Goal: Complete application form: Complete application form

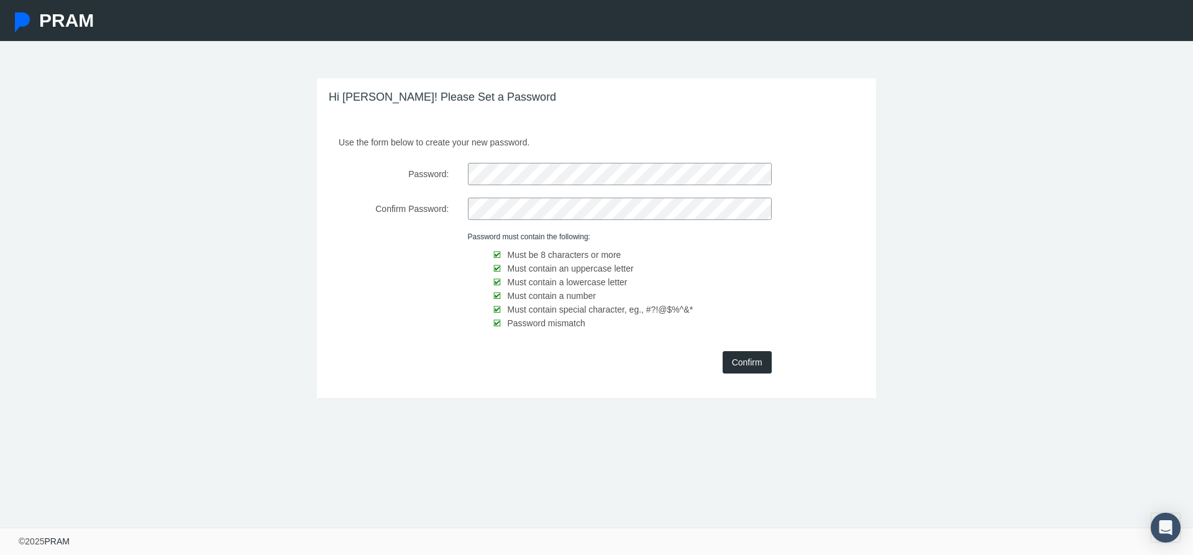
click at [764, 364] on input "Confirm" at bounding box center [746, 362] width 49 height 22
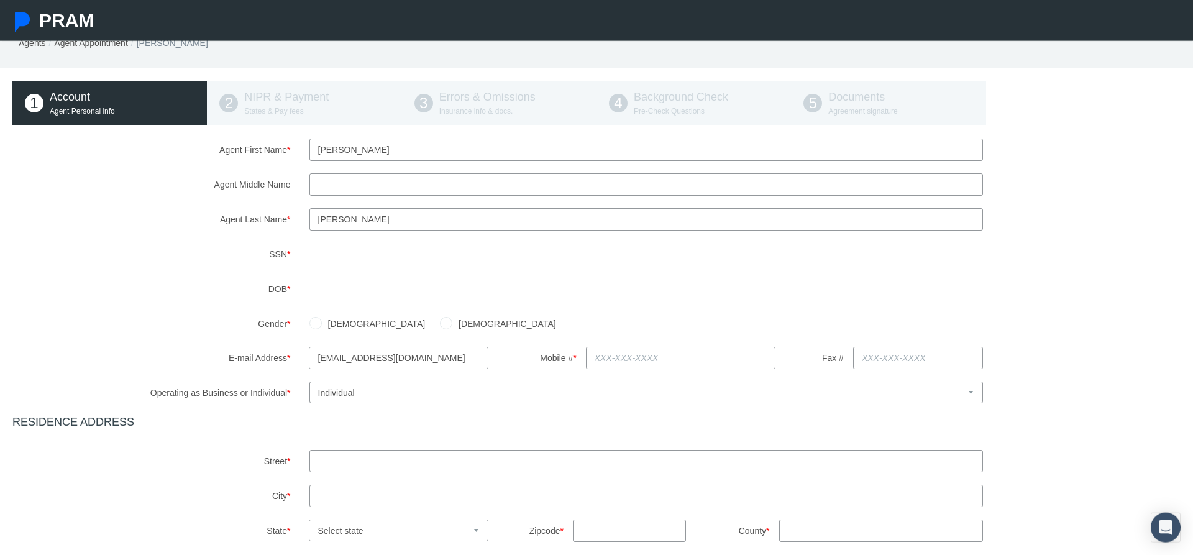
scroll to position [63, 0]
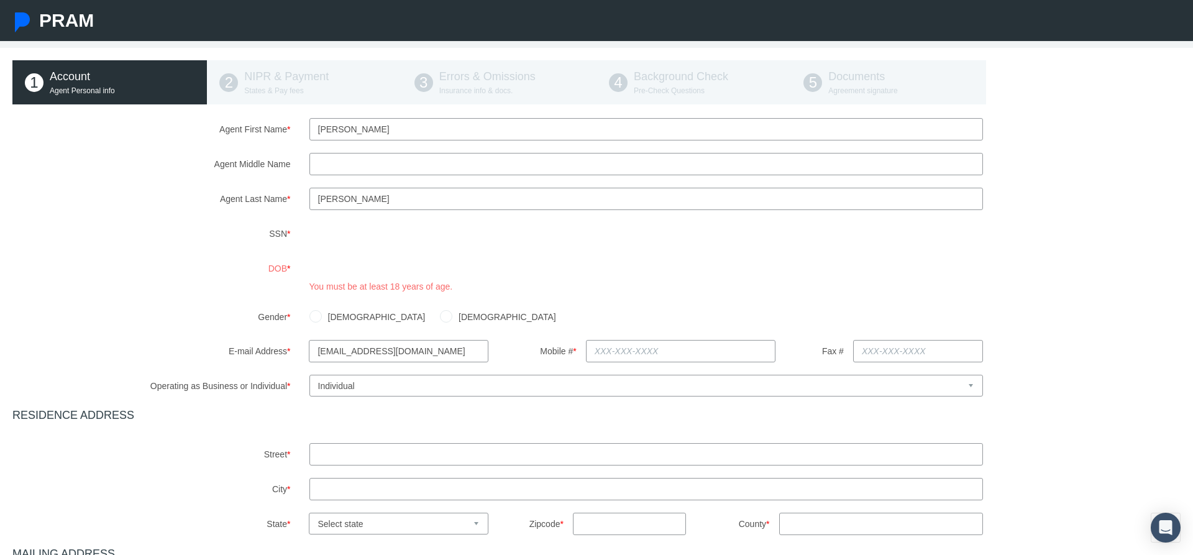
click at [440, 321] on input "[DEMOGRAPHIC_DATA]" at bounding box center [446, 315] width 12 height 12
radio input "true"
click at [663, 362] on input "text" at bounding box center [681, 351] width 190 height 22
type input "[PHONE_NUMBER]"
click at [622, 411] on div "Agent First Name * [PERSON_NAME] Agent Middle Name Agent Last Name *" at bounding box center [596, 412] width 1168 height 589
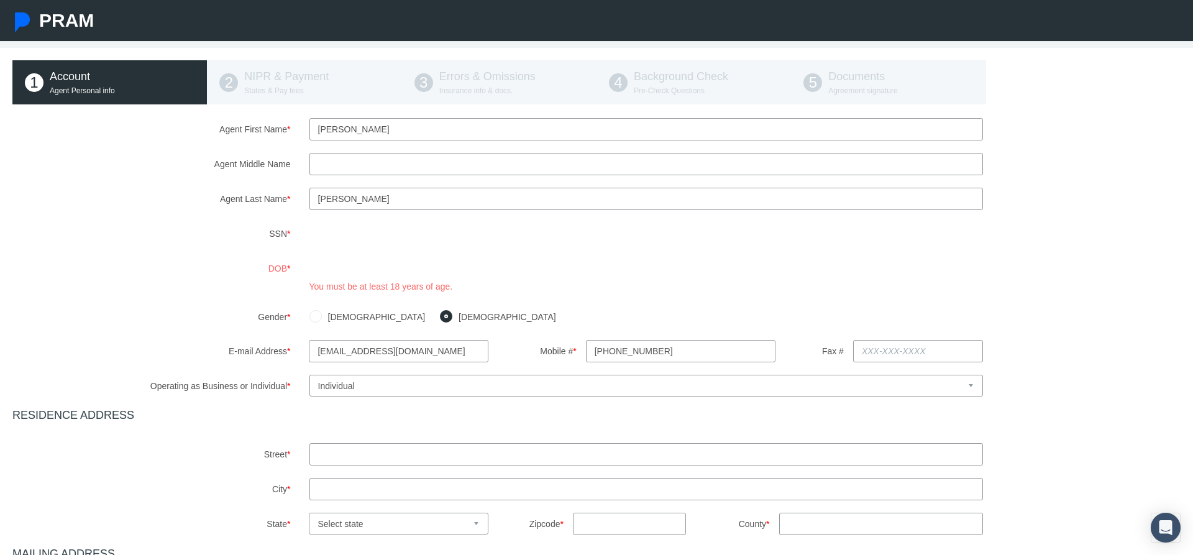
scroll to position [127, 0]
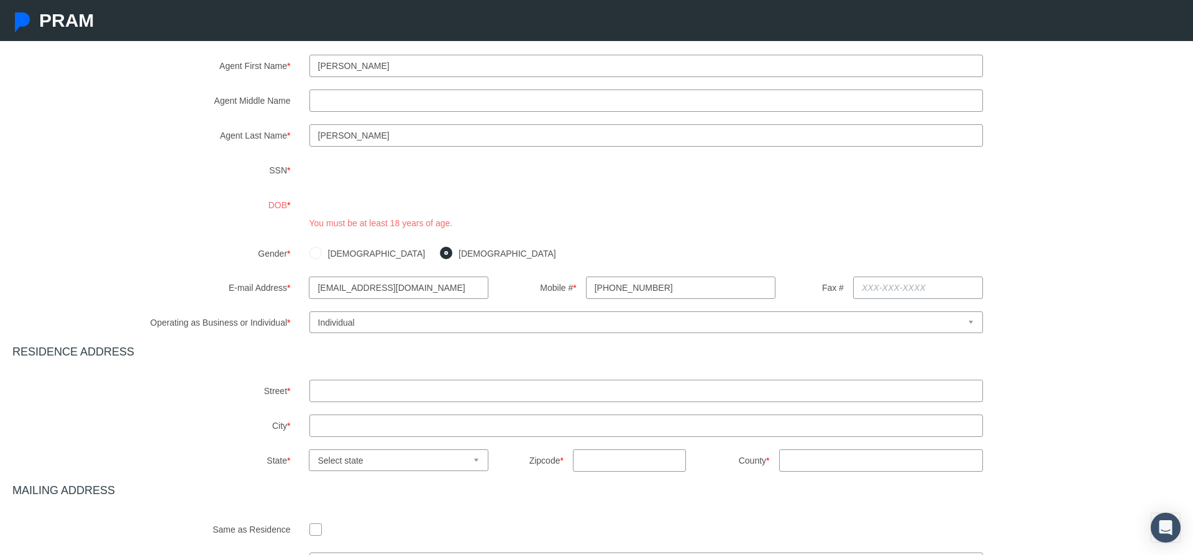
click at [344, 416] on div "Agent First Name * [PERSON_NAME] Agent Middle Name Agent Last Name *" at bounding box center [596, 349] width 1168 height 589
click at [396, 402] on input "text" at bounding box center [645, 391] width 673 height 22
type input "[STREET_ADDRESS][PERSON_NAME]"
type input "tinton falls"
select select "NJ"
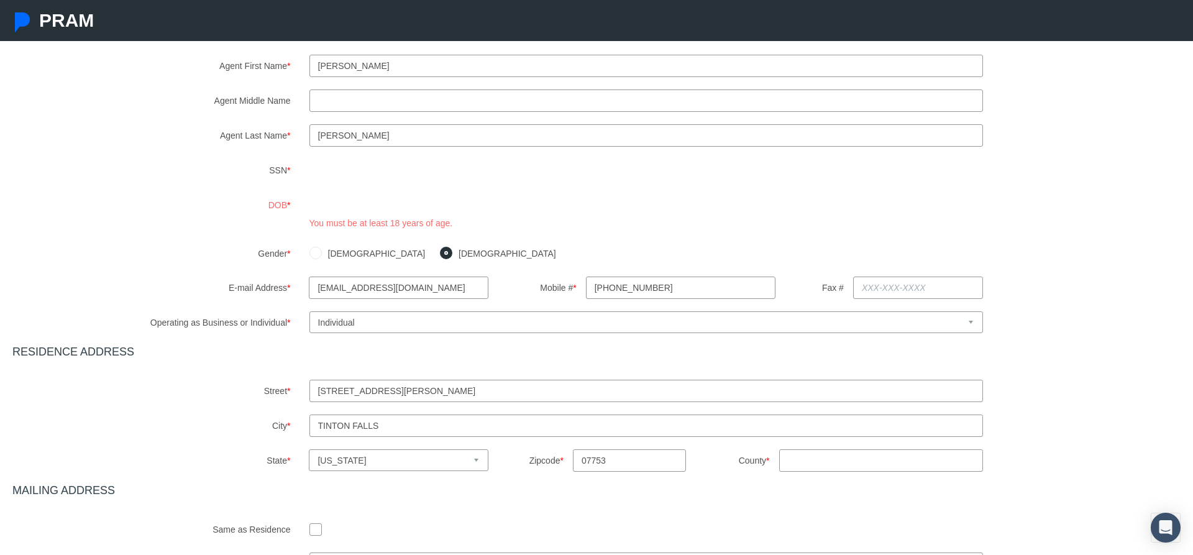
type input "07753"
type input "usa"
click at [779, 449] on input "usa" at bounding box center [881, 460] width 204 height 22
type input "o"
type input "n"
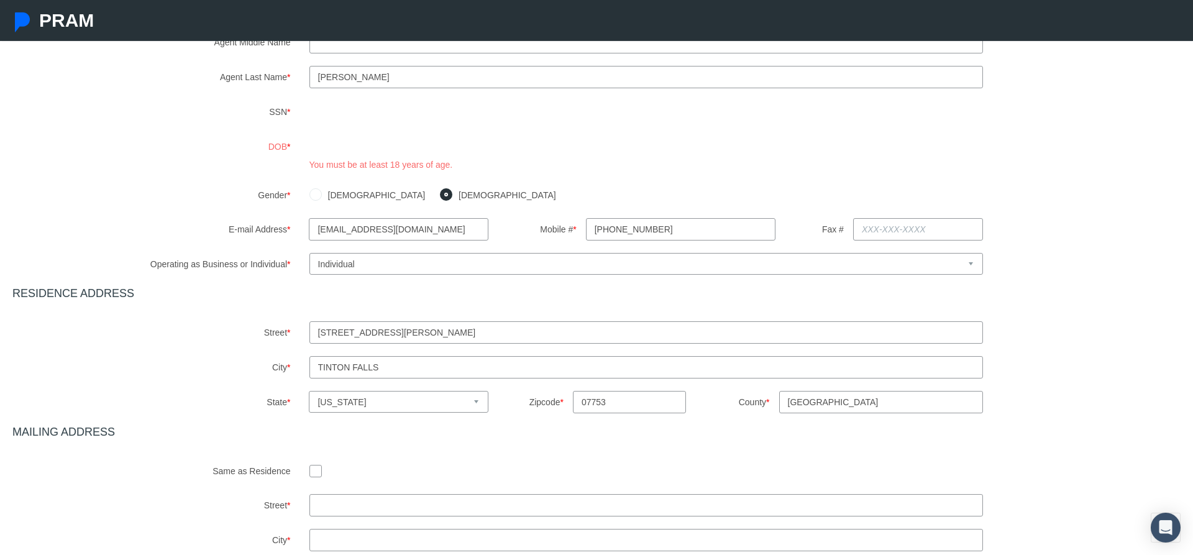
scroll to position [367, 0]
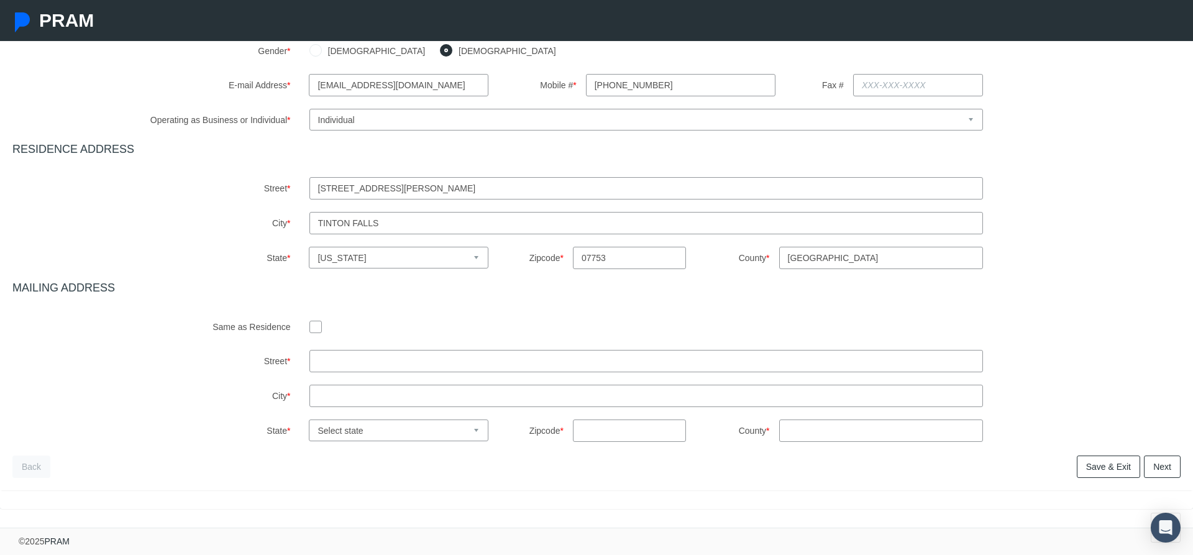
type input "[GEOGRAPHIC_DATA]"
click at [324, 316] on div at bounding box center [645, 325] width 673 height 19
click at [316, 320] on input "checkbox" at bounding box center [315, 326] width 12 height 12
checkbox input "true"
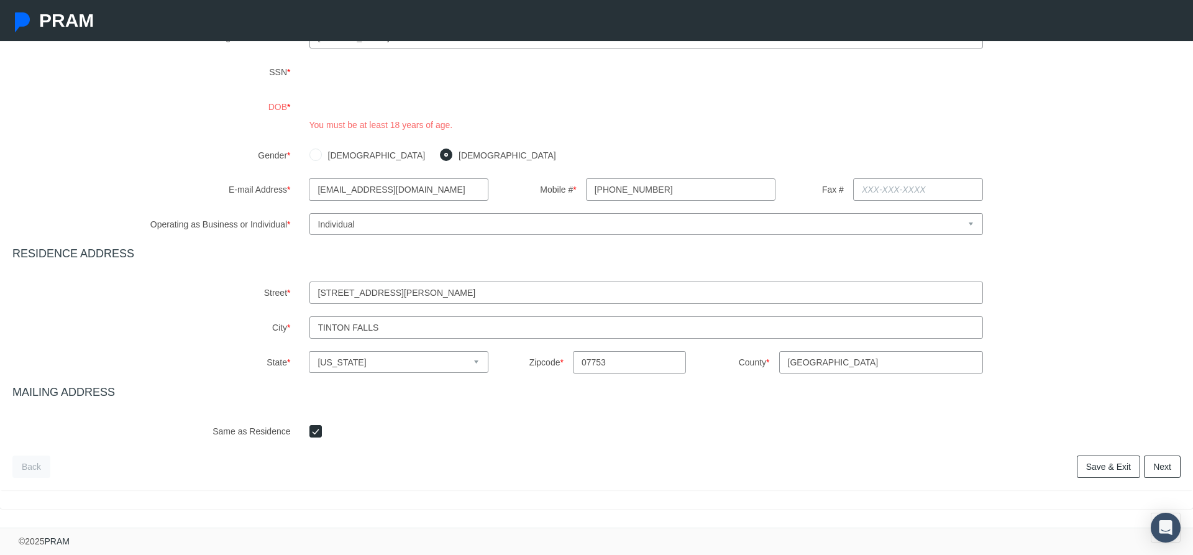
scroll to position [263, 0]
click at [1168, 472] on link "Next" at bounding box center [1162, 466] width 37 height 22
click at [1154, 475] on link "Next" at bounding box center [1162, 466] width 37 height 22
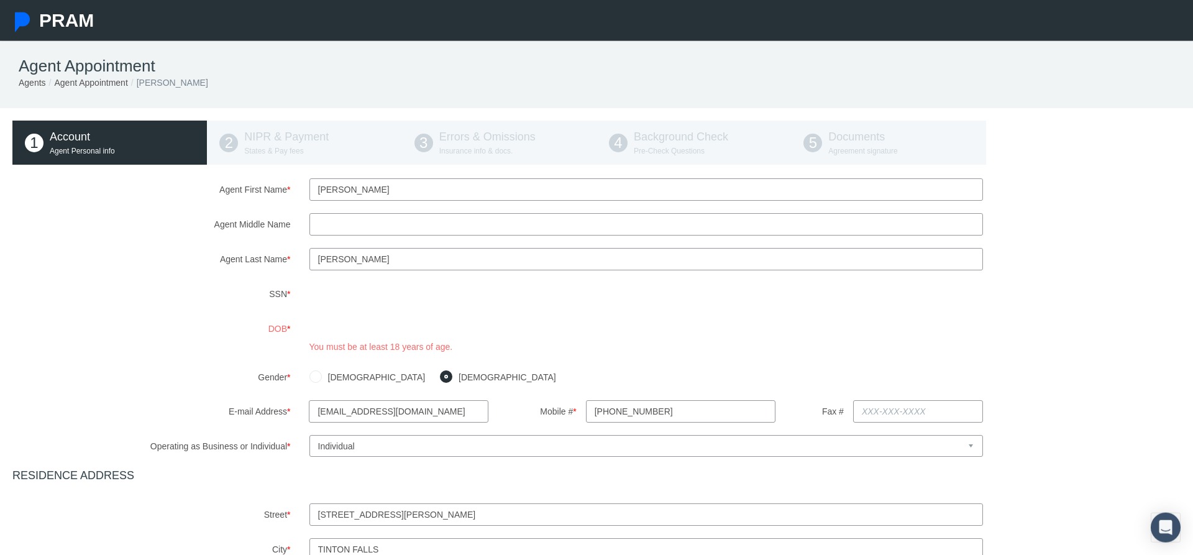
scroll to position [0, 0]
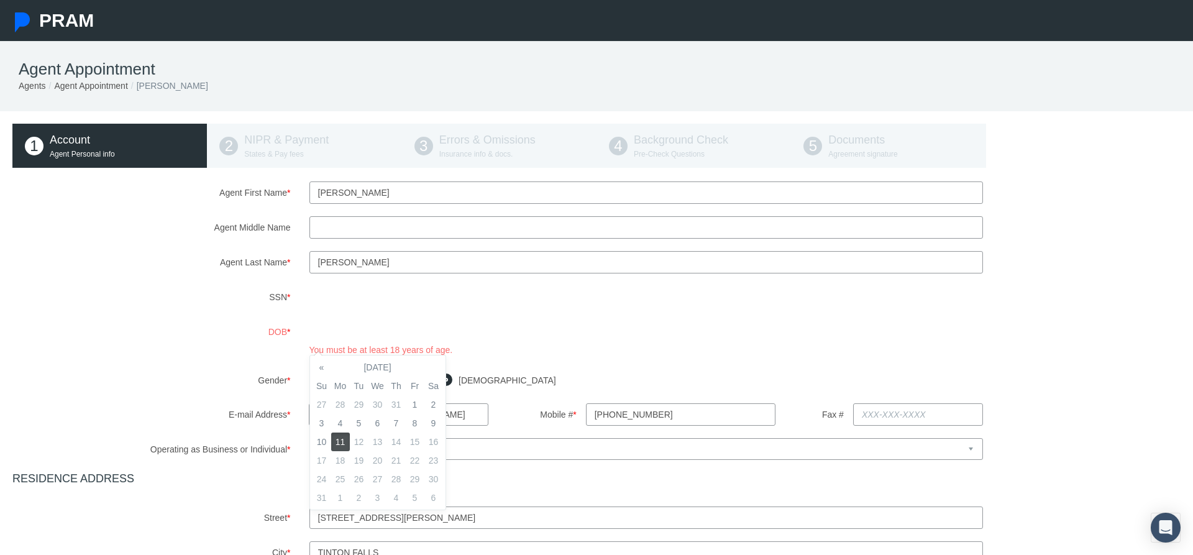
click at [289, 350] on label "DOB *" at bounding box center [151, 339] width 297 height 36
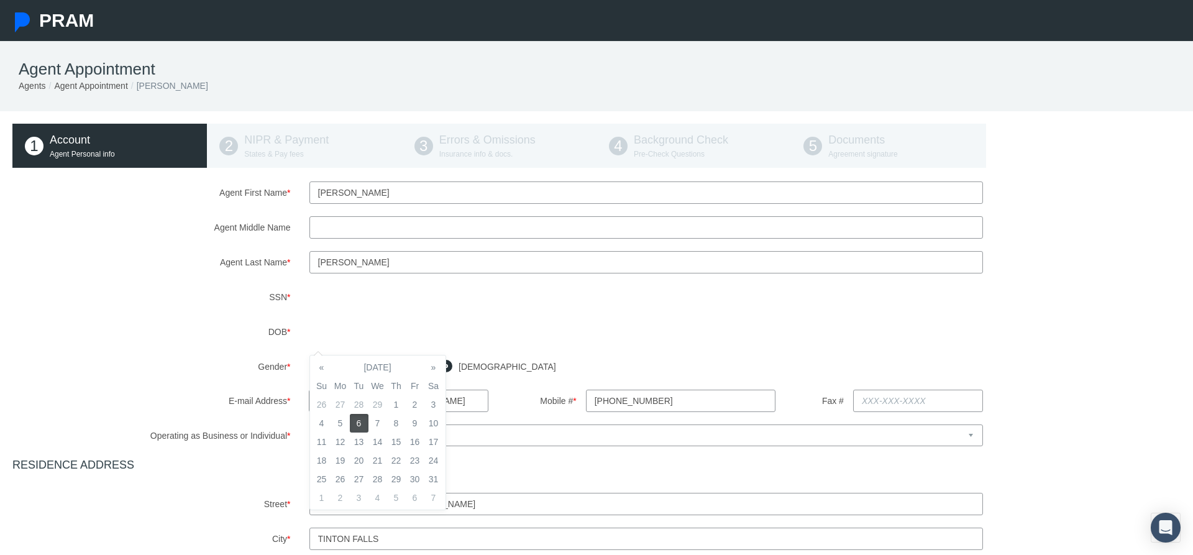
click at [358, 420] on td "6" at bounding box center [359, 423] width 19 height 19
click at [263, 390] on div "Agent First Name * [PERSON_NAME] Agent Middle Name Agent Last Name *" at bounding box center [596, 416] width 1168 height 471
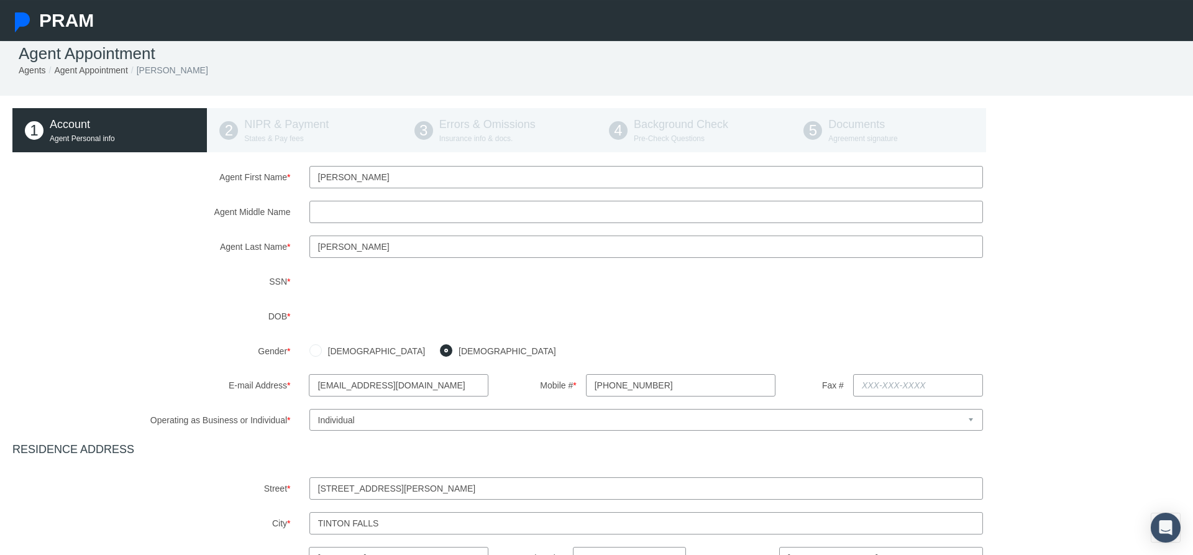
scroll to position [249, 0]
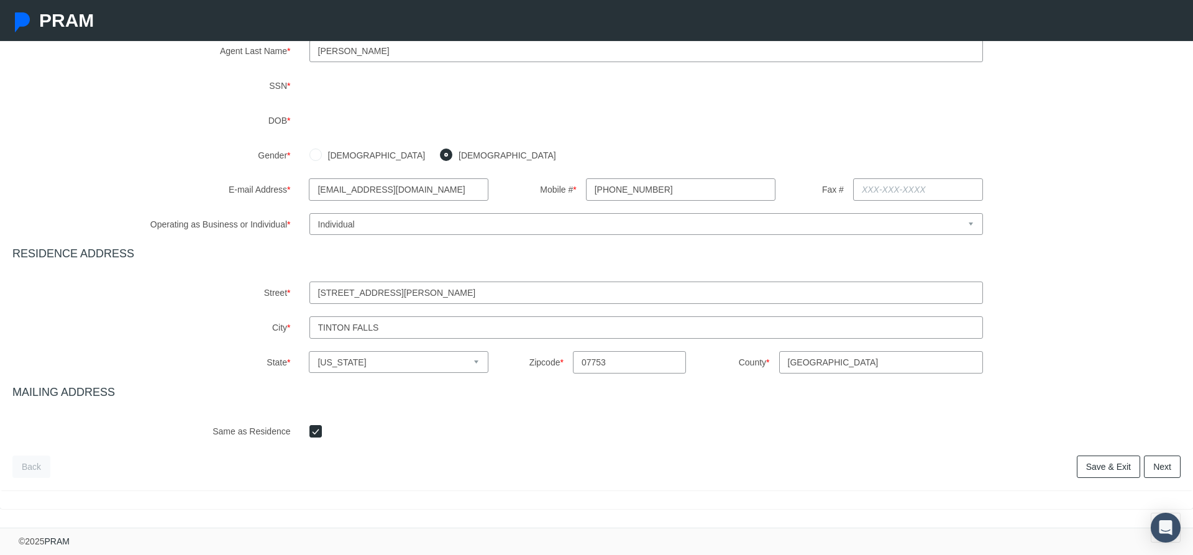
click at [1149, 465] on link "Next" at bounding box center [1162, 466] width 37 height 22
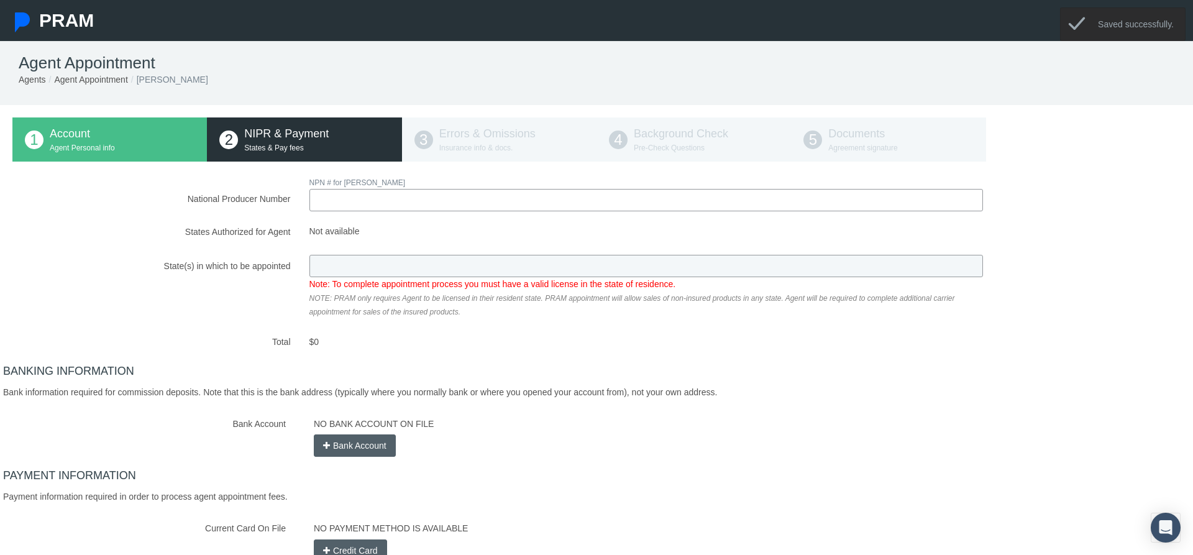
scroll to position [0, 0]
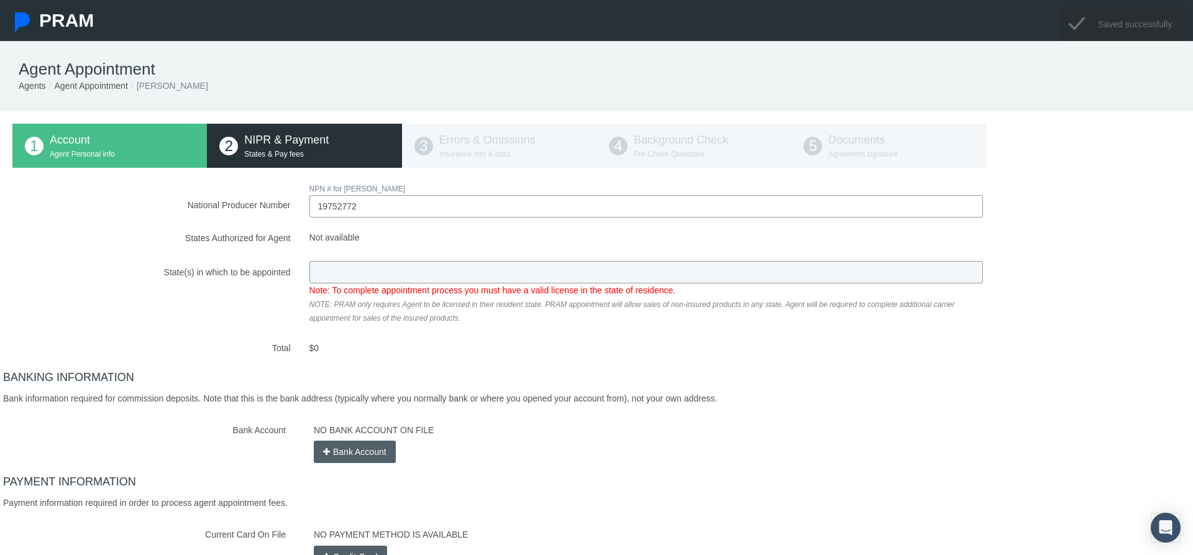
type input "19752772"
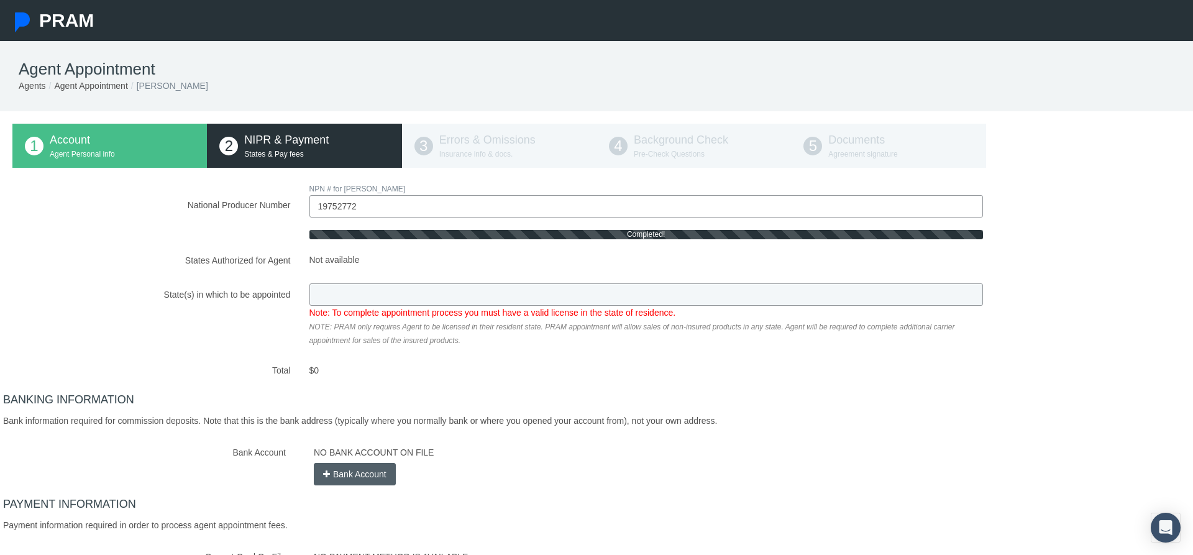
type input "NJ"
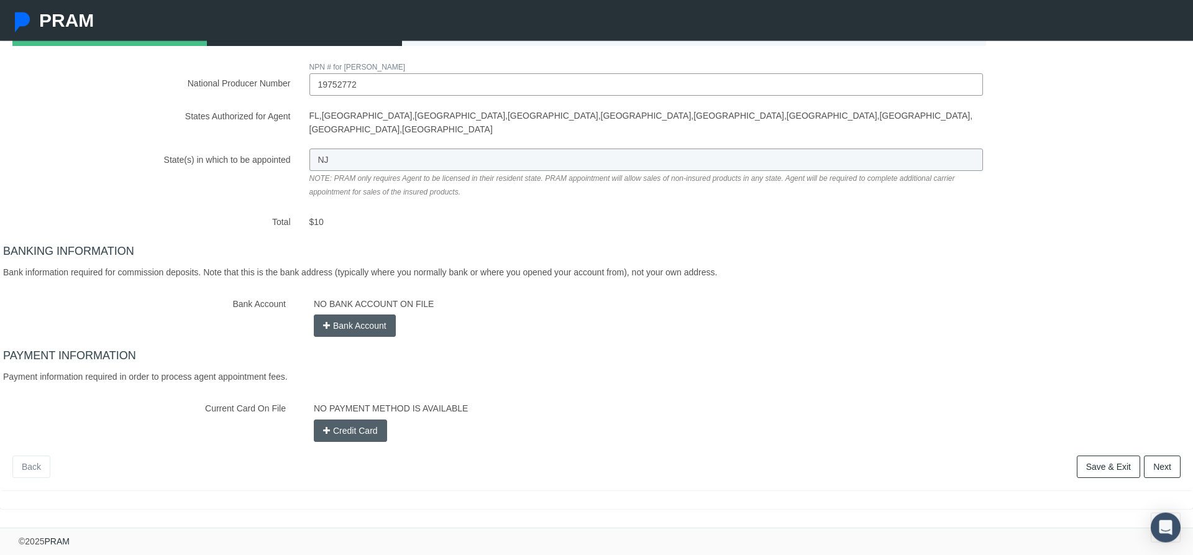
scroll to position [150, 0]
click at [334, 314] on button "Bank Account" at bounding box center [355, 325] width 82 height 22
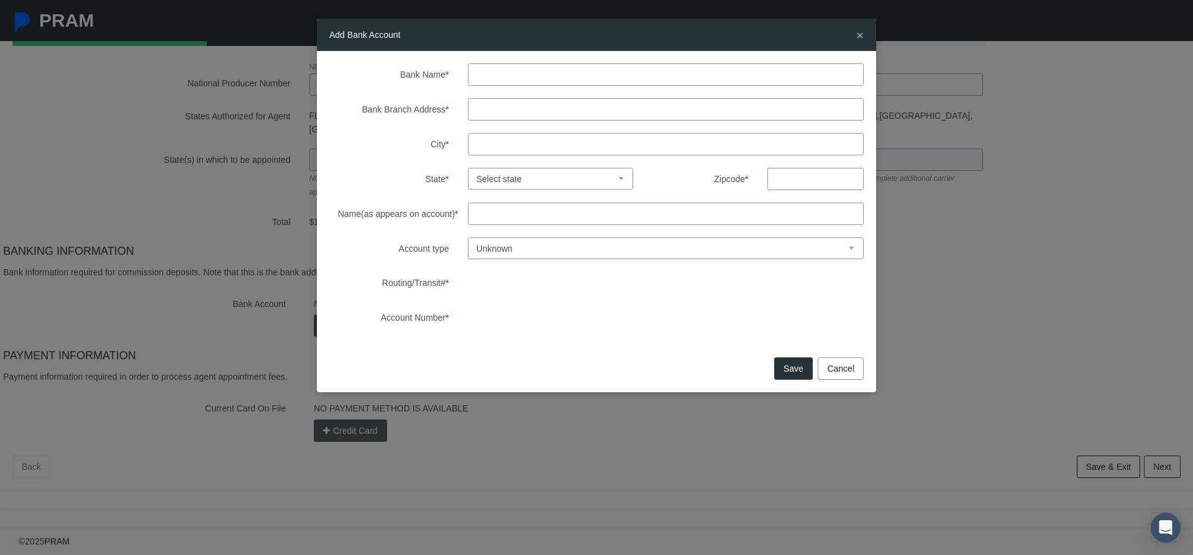
drag, startPoint x: 600, startPoint y: 86, endPoint x: 597, endPoint y: 80, distance: 6.4
click at [599, 85] on input "Bank Name *" at bounding box center [666, 74] width 396 height 22
drag, startPoint x: 595, startPoint y: 76, endPoint x: 629, endPoint y: 85, distance: 34.7
click at [596, 78] on input "Bank Name *" at bounding box center [666, 74] width 396 height 22
type input "Bank of america"
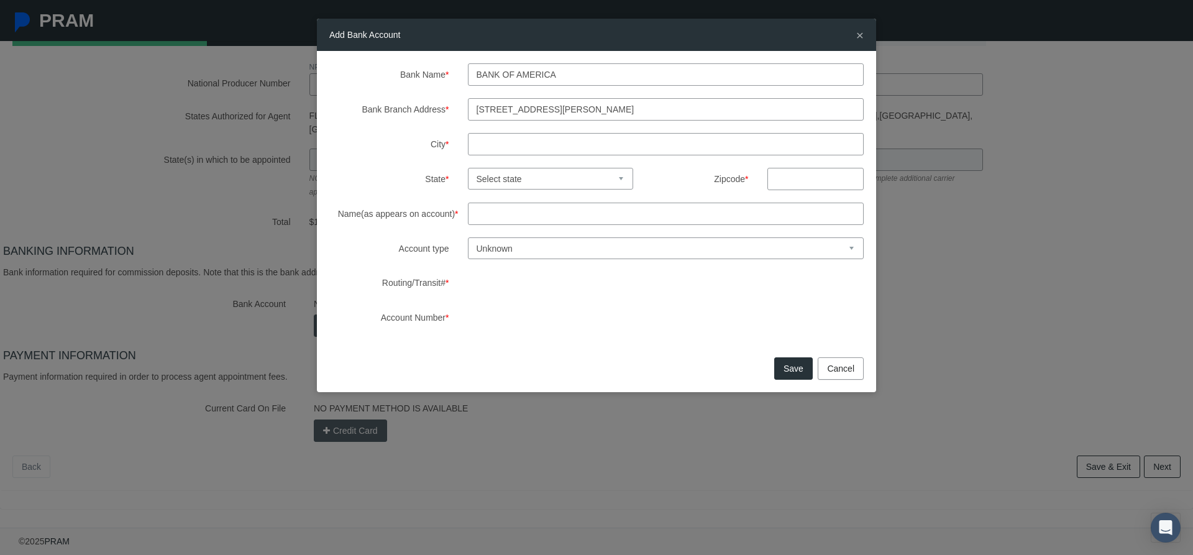
type input "[STREET_ADDRESS][PERSON_NAME]"
type input "tinton falls"
select select "NJ"
type input "07753"
type input "[PERSON_NAME]"
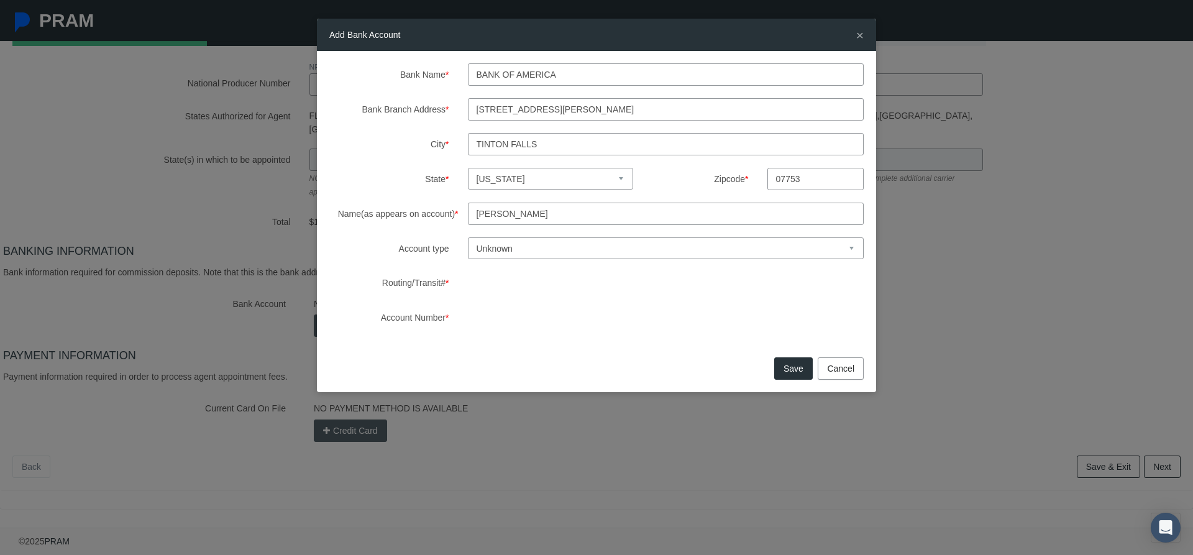
click at [468, 237] on select "Unknown Checking Savings" at bounding box center [666, 248] width 396 height 22
select select "1"
click option "Checking" at bounding box center [0, 0] width 0 height 0
click at [801, 365] on button "Save" at bounding box center [793, 368] width 39 height 22
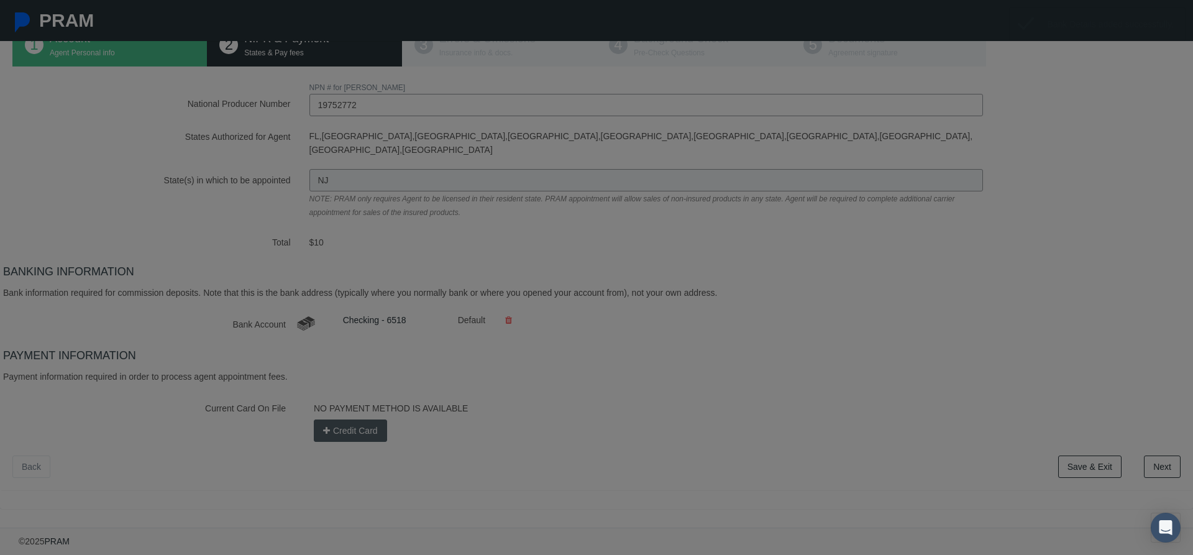
scroll to position [129, 0]
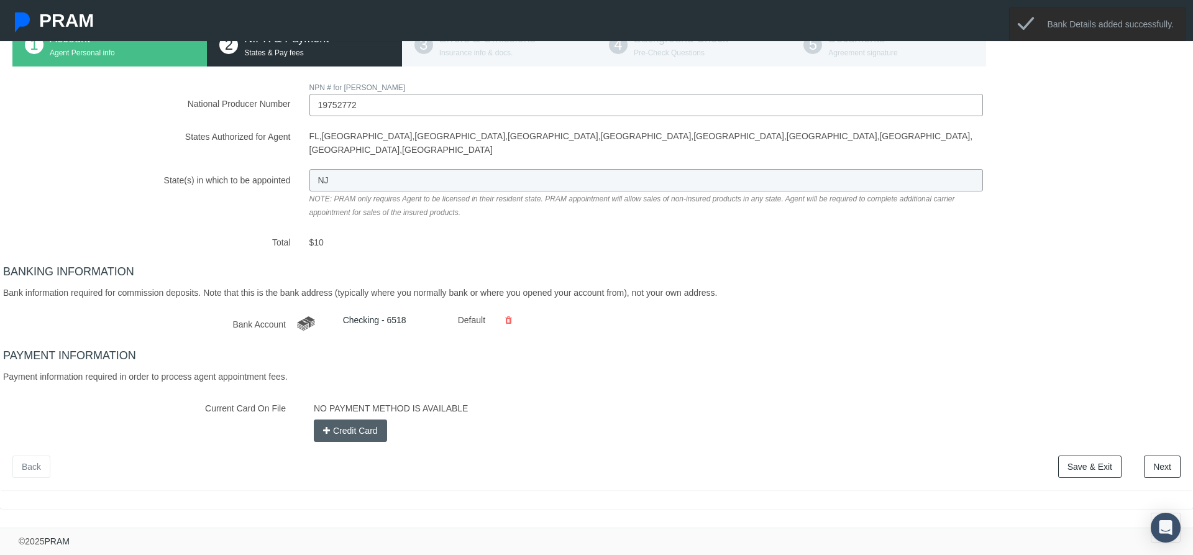
click at [1159, 472] on link "Next" at bounding box center [1162, 466] width 37 height 22
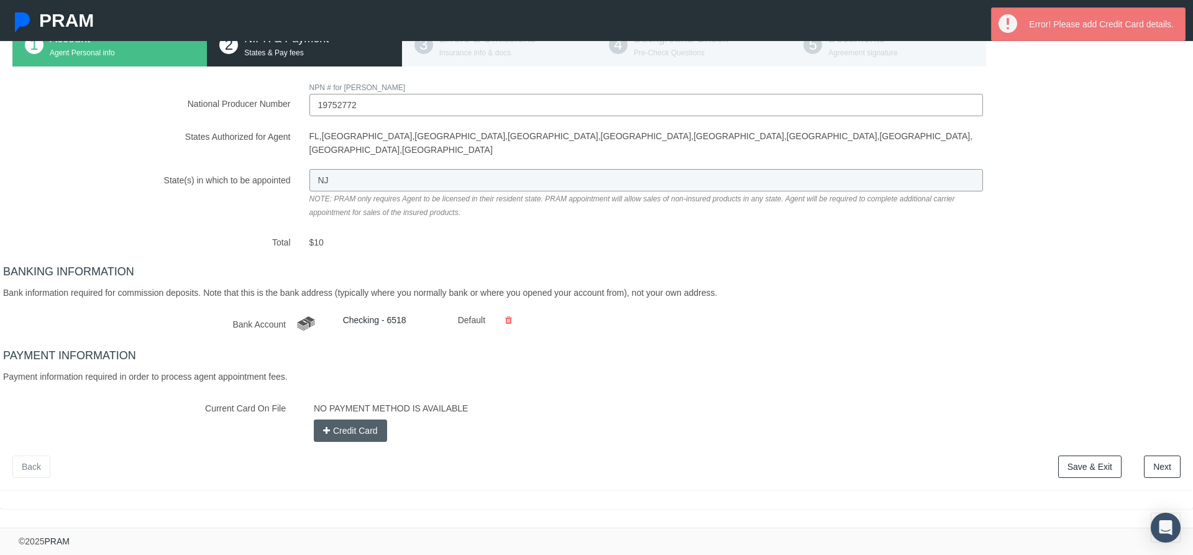
click at [359, 419] on button "Credit Card" at bounding box center [350, 430] width 73 height 22
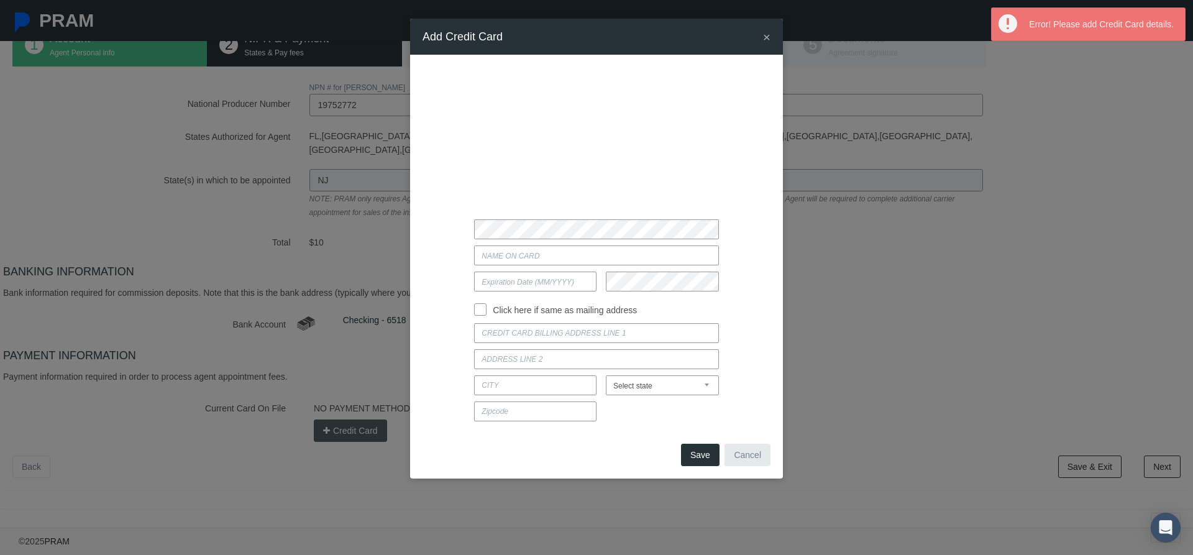
click at [524, 240] on div "Click here if same as mailing address [US_STATE]" at bounding box center [596, 247] width 348 height 360
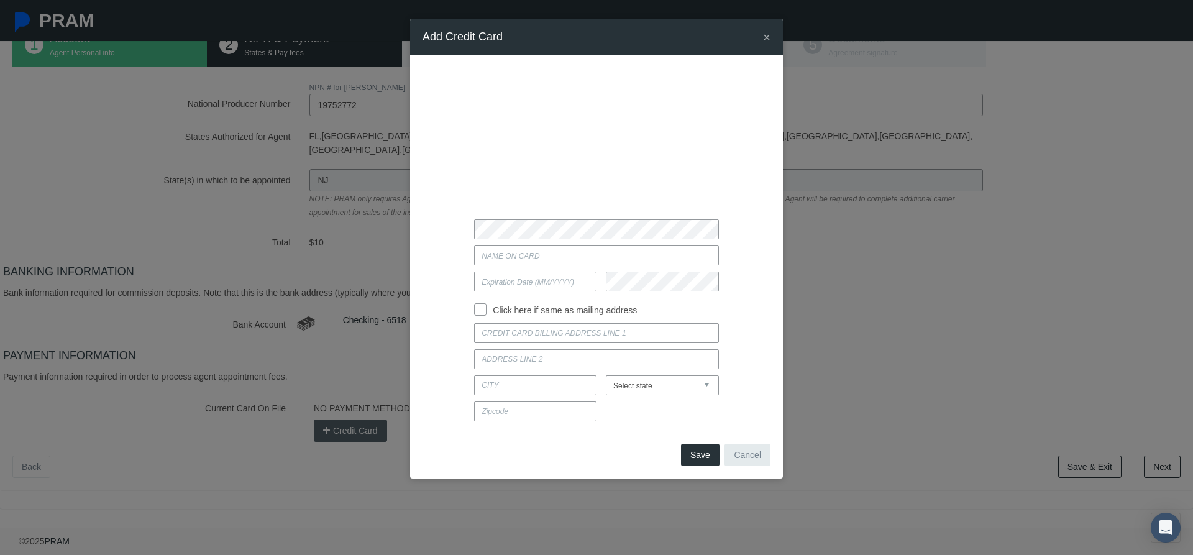
click at [453, 324] on div at bounding box center [596, 333] width 367 height 20
click at [526, 262] on input "Current Card On File" at bounding box center [596, 255] width 244 height 20
type input "[PERSON_NAME]"
click at [525, 276] on input "text" at bounding box center [535, 281] width 122 height 20
type input "04 / 28"
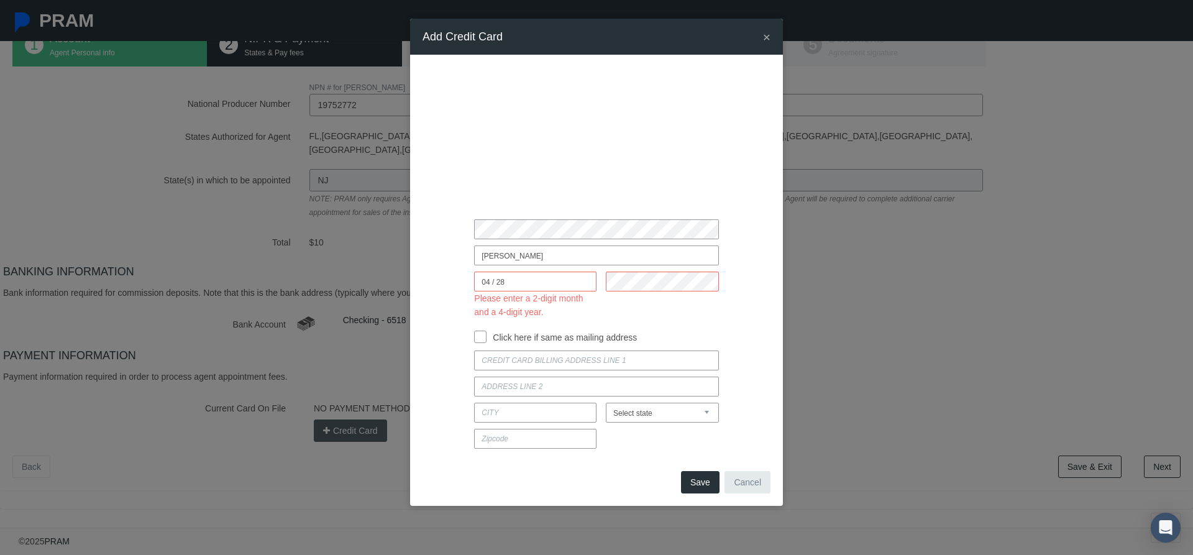
click at [474, 340] on div "Click here if same as mailing address" at bounding box center [596, 334] width 367 height 19
click at [481, 344] on div "[PERSON_NAME] 04 / 28 Please enter a 2-digit month and a 4-digit year. Click he…" at bounding box center [596, 261] width 348 height 388
click at [484, 335] on input "Click here if same as mailing address" at bounding box center [480, 335] width 12 height 12
checkbox input "true"
type input "[STREET_ADDRESS][PERSON_NAME]"
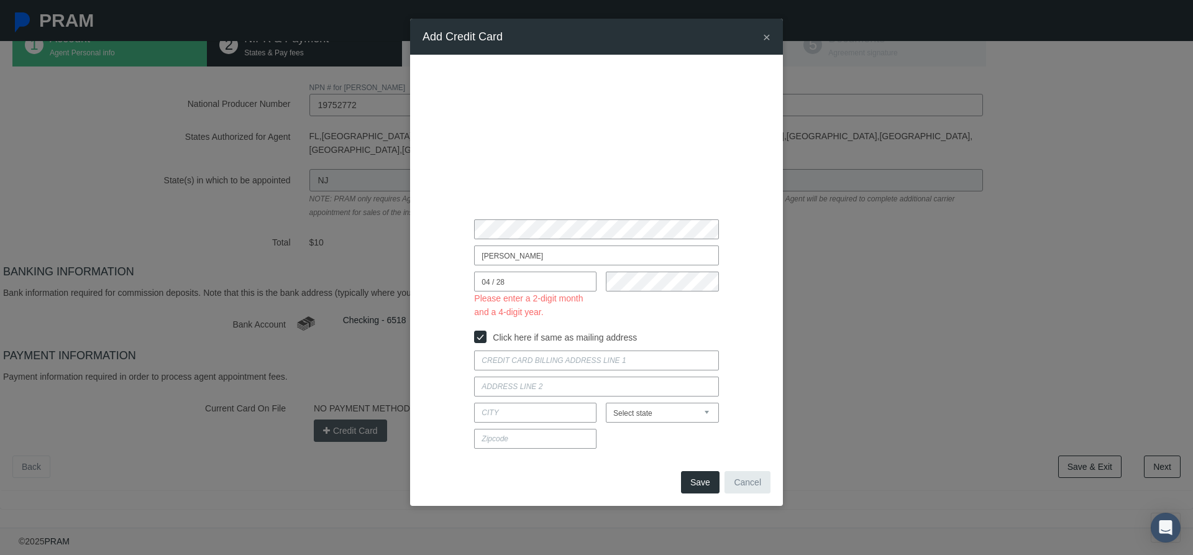
type input "[GEOGRAPHIC_DATA]"
select select "NJ"
type input "07753"
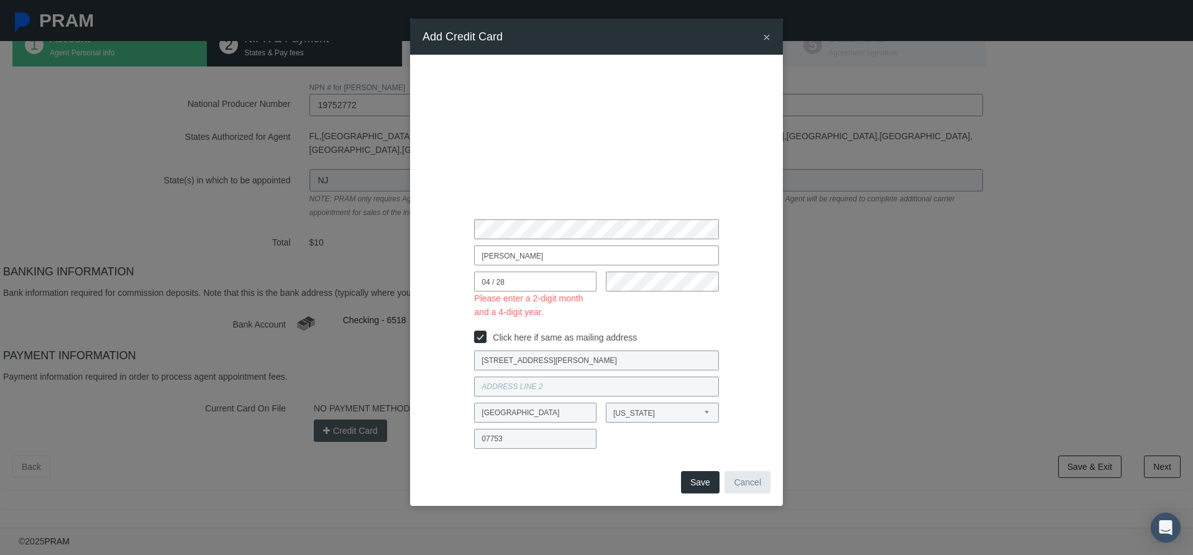
click at [713, 483] on button "Save" at bounding box center [700, 482] width 39 height 22
click at [696, 480] on button "Save" at bounding box center [700, 482] width 39 height 22
click at [697, 480] on button "Save" at bounding box center [700, 482] width 39 height 22
click at [511, 283] on input "04 / 28" at bounding box center [535, 281] width 122 height 20
drag, startPoint x: 518, startPoint y: 282, endPoint x: 498, endPoint y: 283, distance: 20.5
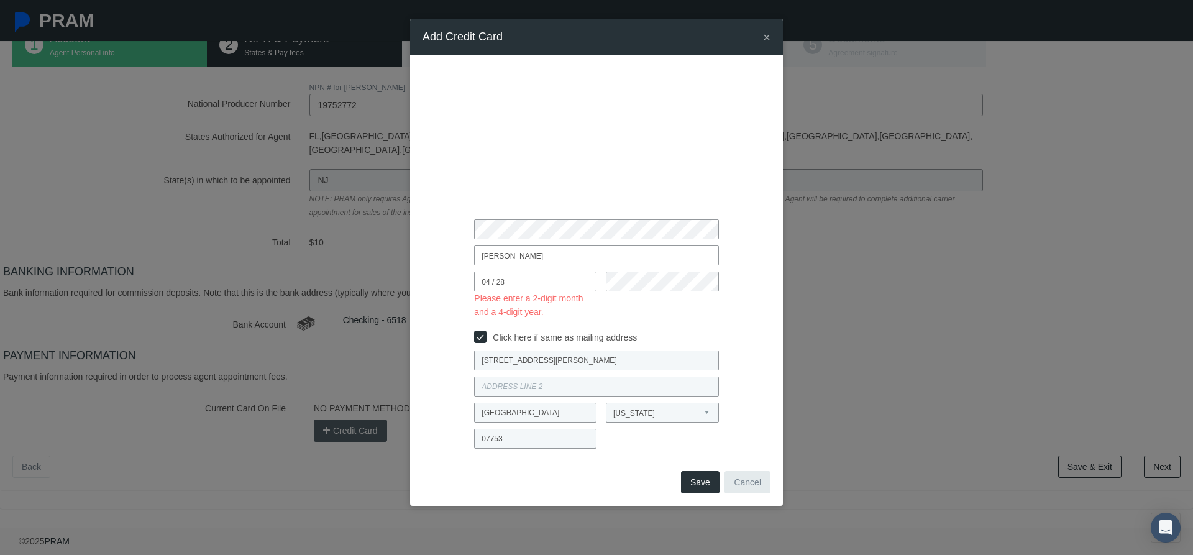
click at [498, 283] on input "04 / 28" at bounding box center [535, 281] width 122 height 20
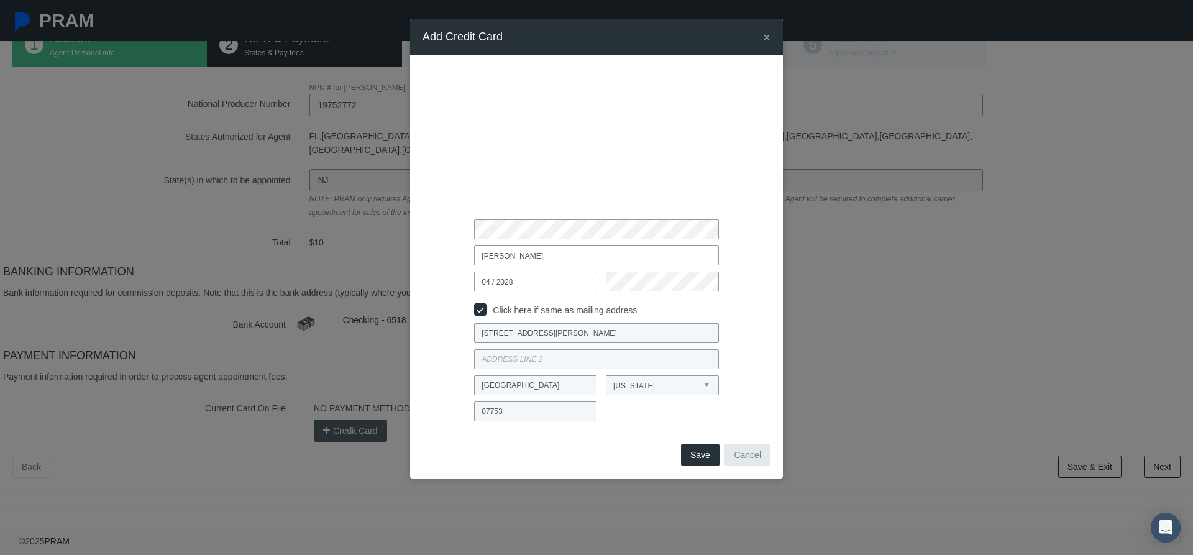
type input "04 / 2028"
click at [1024, 506] on div "× Add Credit Card [PERSON_NAME] 04 / 2028 [US_STATE]" at bounding box center [596, 277] width 1193 height 555
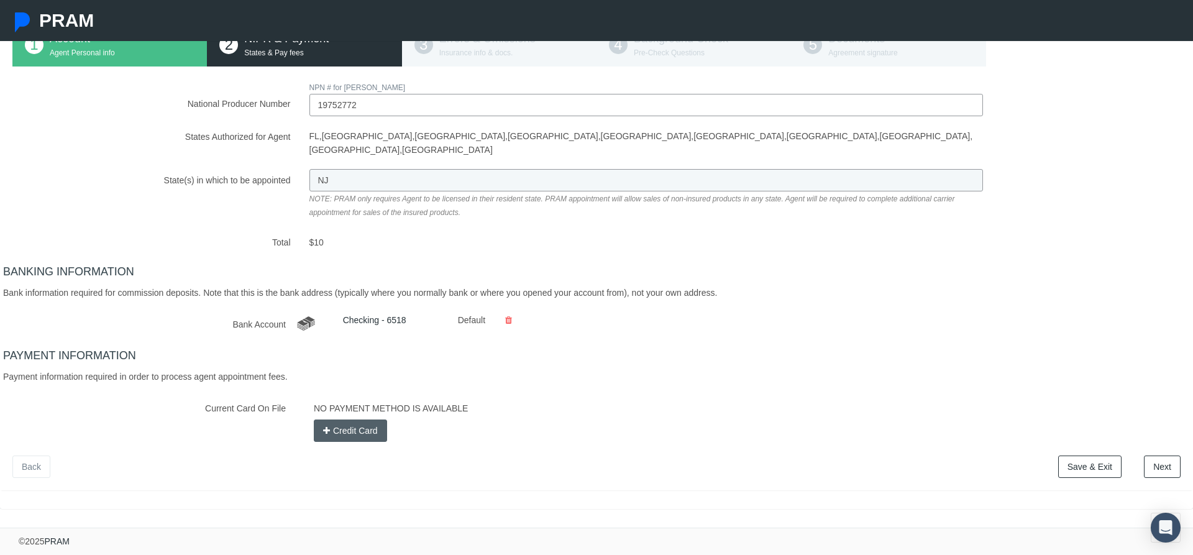
click at [1167, 469] on link "Next" at bounding box center [1162, 466] width 37 height 22
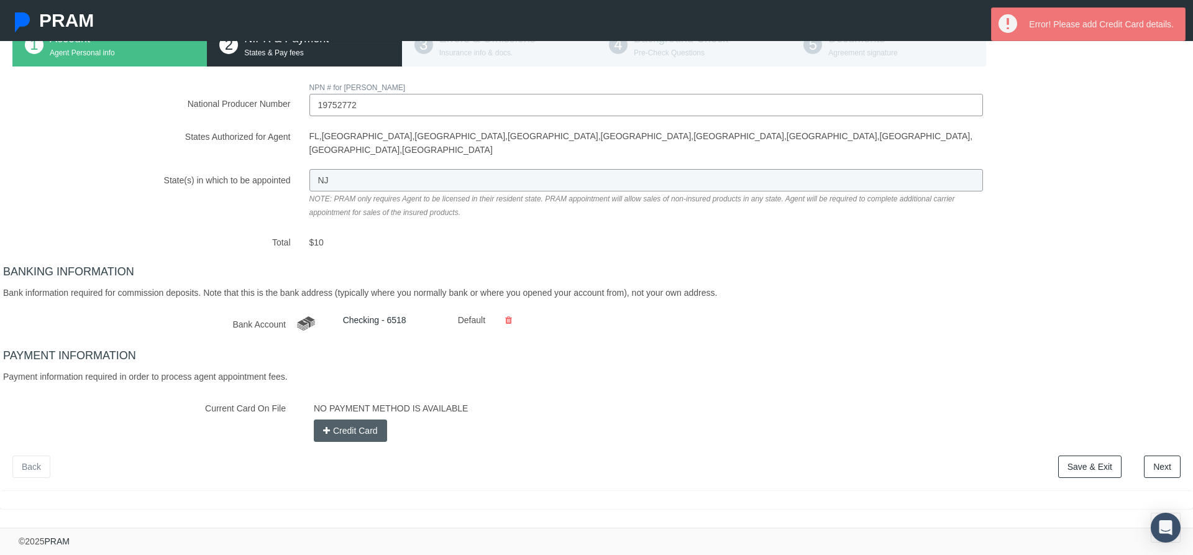
click at [362, 419] on button "Credit Card" at bounding box center [350, 430] width 73 height 22
checkbox input "false"
select select
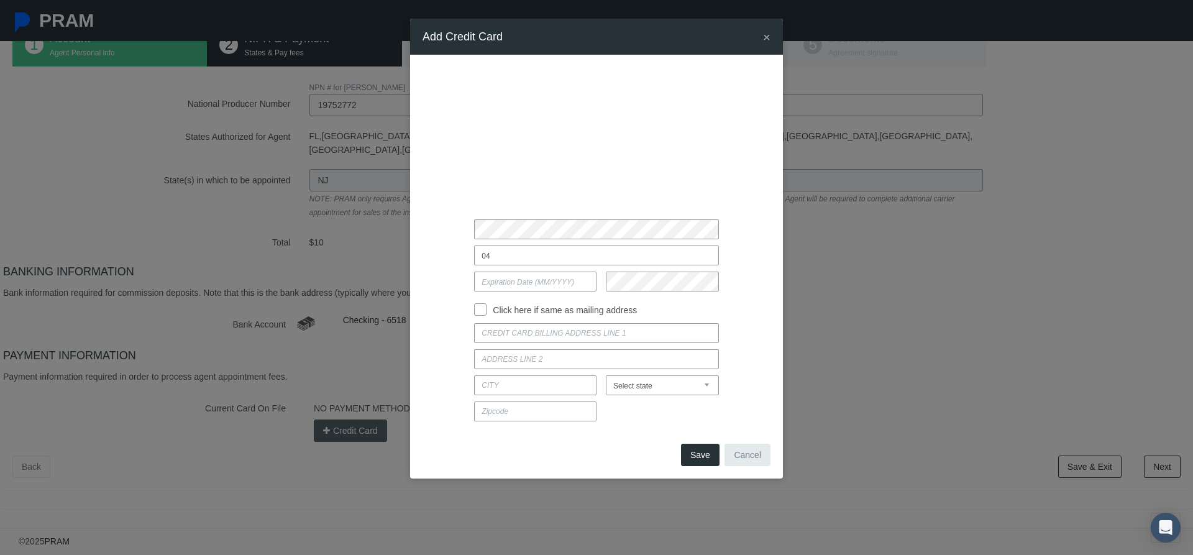
type input "0"
type input "[PERSON_NAME]"
type input "04 / 2025"
click at [478, 319] on div "[PERSON_NAME] 04 / 2025 Click here if same as mailing address [US_STATE]" at bounding box center [596, 247] width 348 height 360
click at [477, 314] on input "Click here if same as mailing address" at bounding box center [480, 308] width 12 height 12
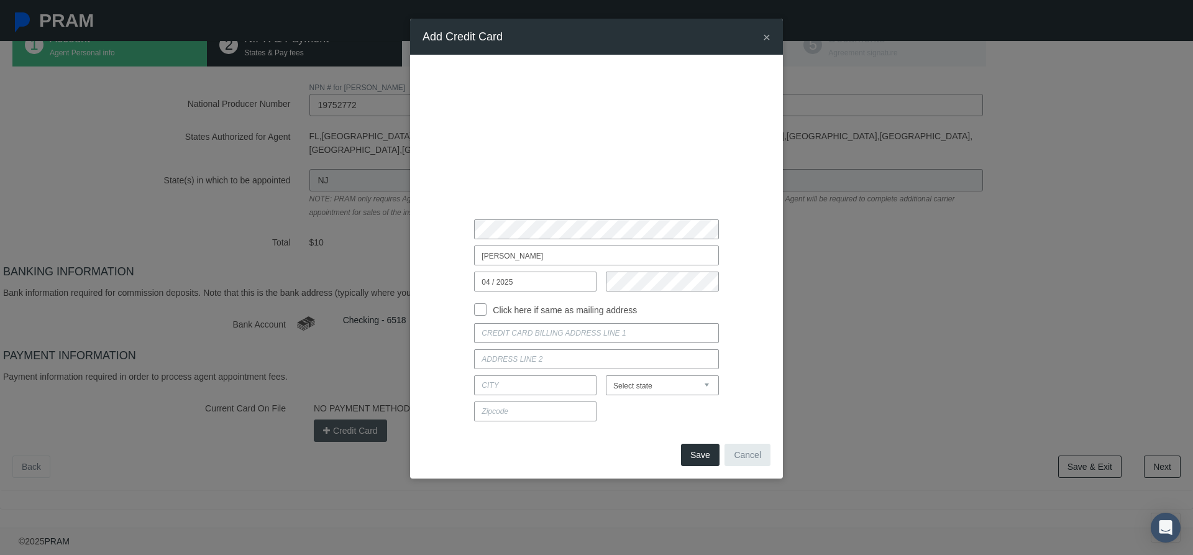
checkbox input "true"
type input "[STREET_ADDRESS][PERSON_NAME]"
type input "[GEOGRAPHIC_DATA]"
select select "NJ"
type input "07753"
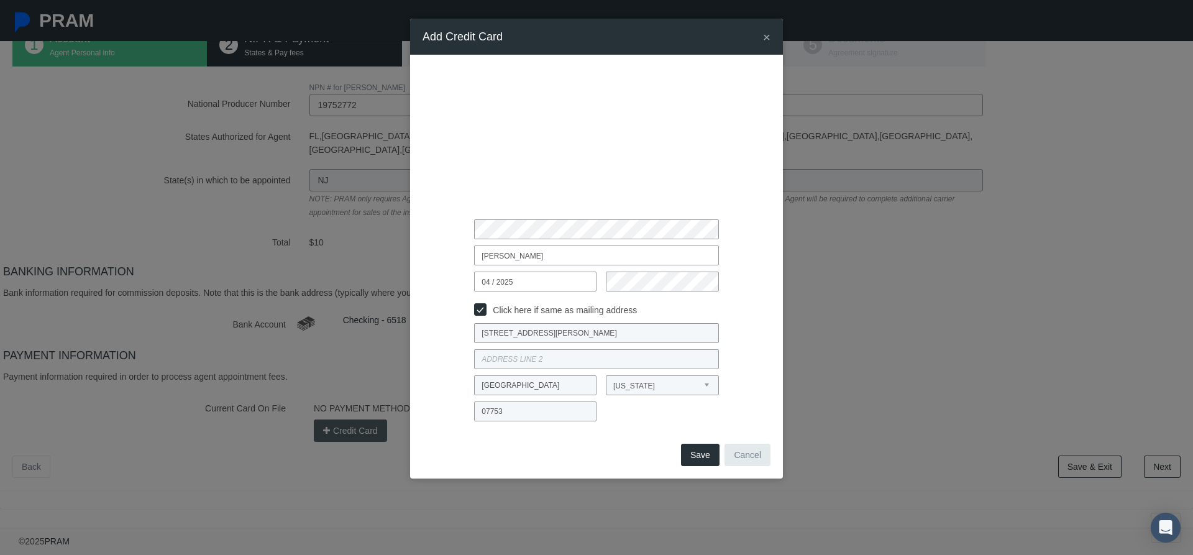
click at [531, 276] on input "04 / 2025" at bounding box center [535, 281] width 122 height 20
type input "04 / 2028"
click at [711, 449] on button "Save" at bounding box center [700, 455] width 39 height 22
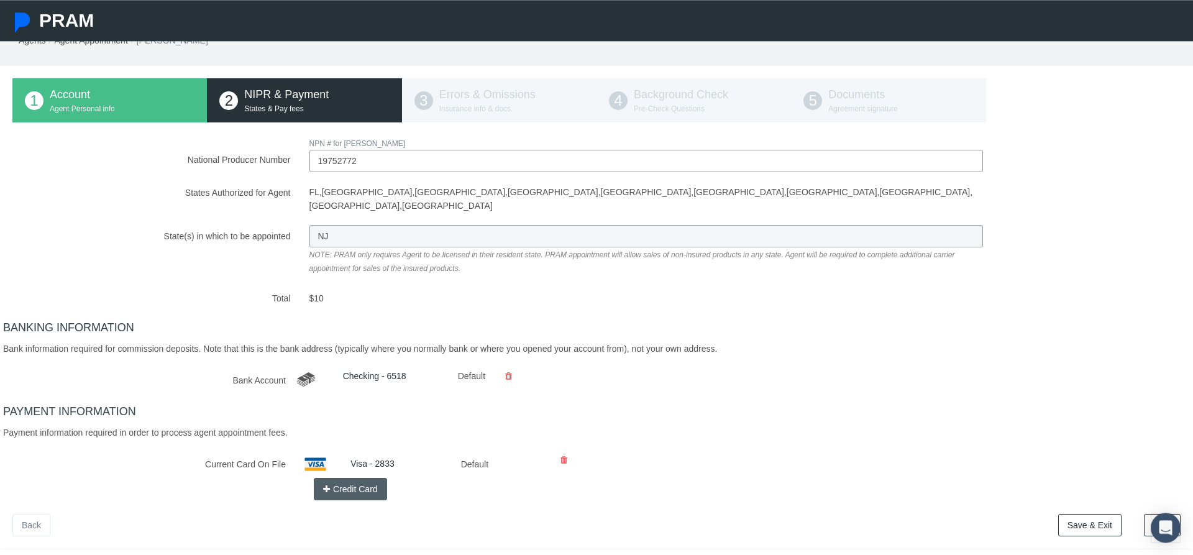
scroll to position [132, 0]
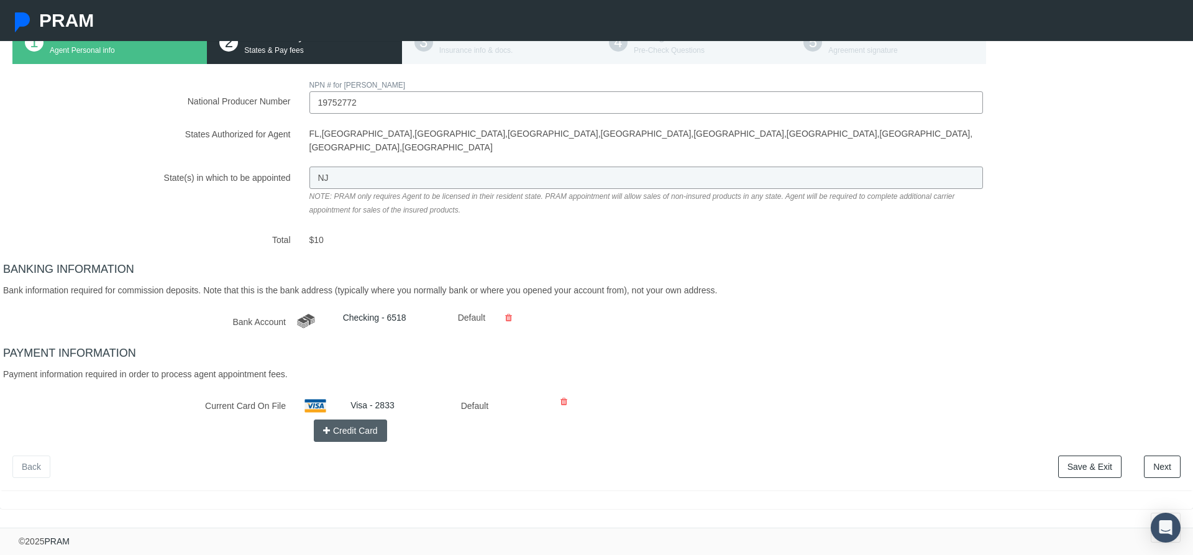
click at [1157, 459] on link "Next" at bounding box center [1162, 466] width 37 height 22
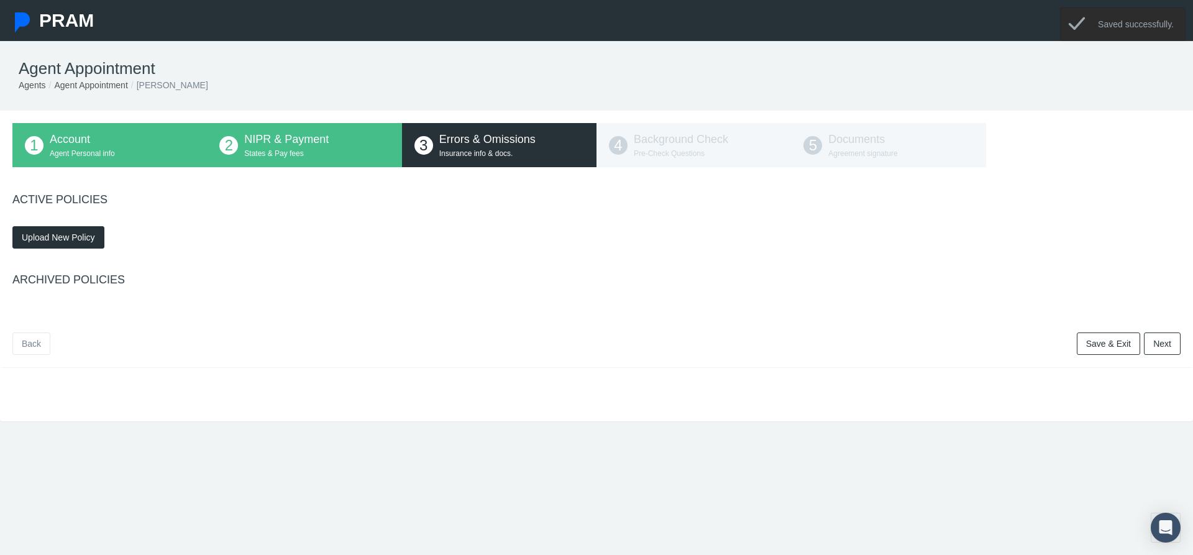
scroll to position [0, 0]
click at [1168, 355] on link "Next" at bounding box center [1162, 344] width 37 height 22
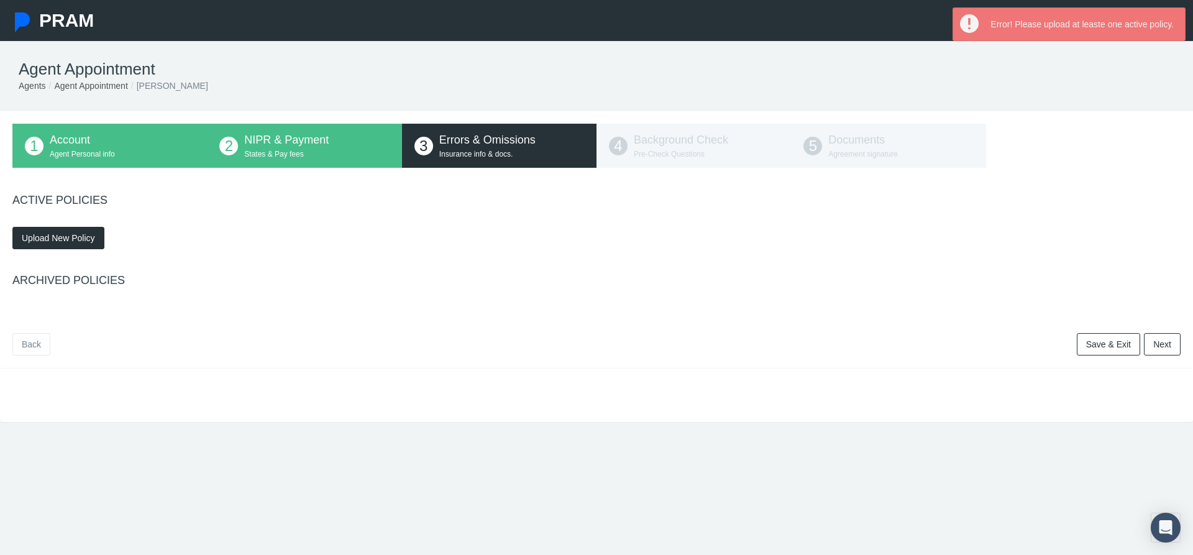
click at [72, 243] on span "Upload New Policy" at bounding box center [58, 238] width 73 height 10
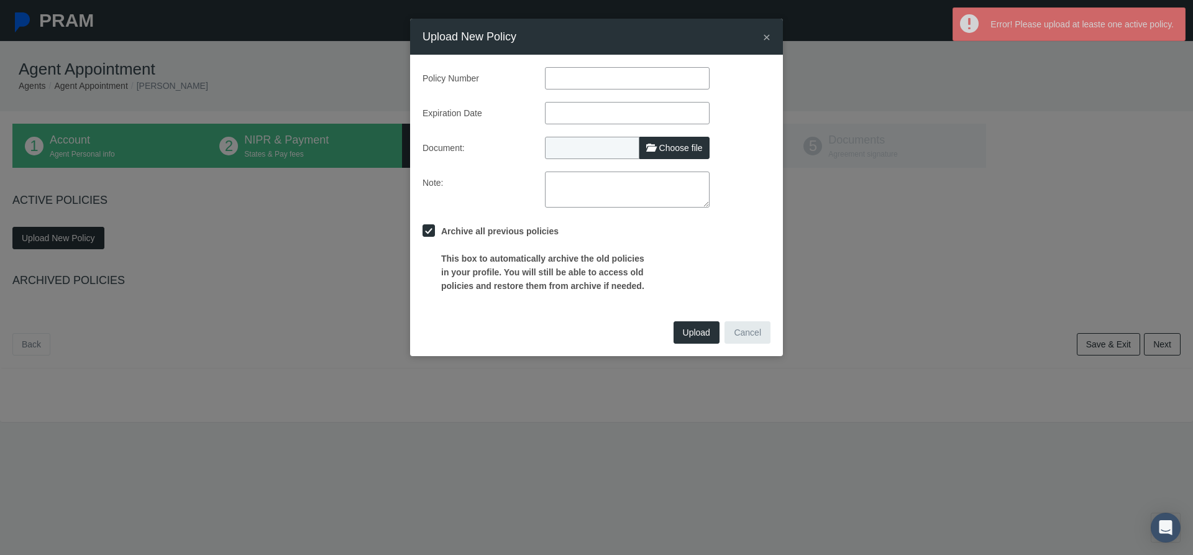
click at [575, 83] on input "text" at bounding box center [627, 78] width 165 height 22
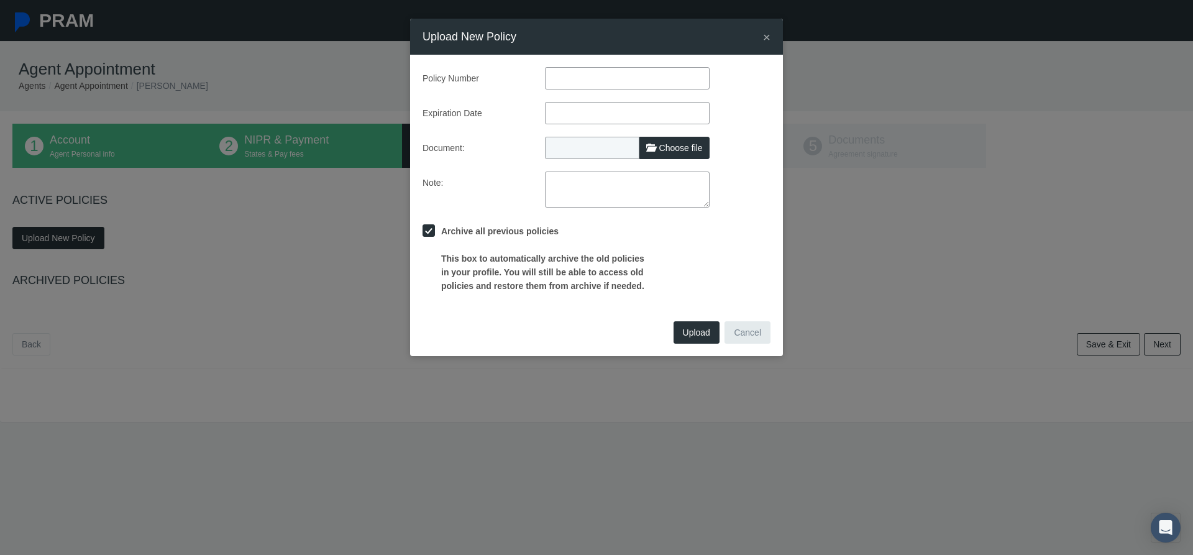
click at [673, 144] on span "Choose file" at bounding box center [680, 148] width 43 height 10
click at [677, 158] on label "Choose file" at bounding box center [674, 148] width 70 height 22
type input "C:\fakepath\proof_of_insurance-2.pdf"
type input "proof_of_insurance-2.pdf"
click at [566, 80] on input "text" at bounding box center [627, 78] width 165 height 22
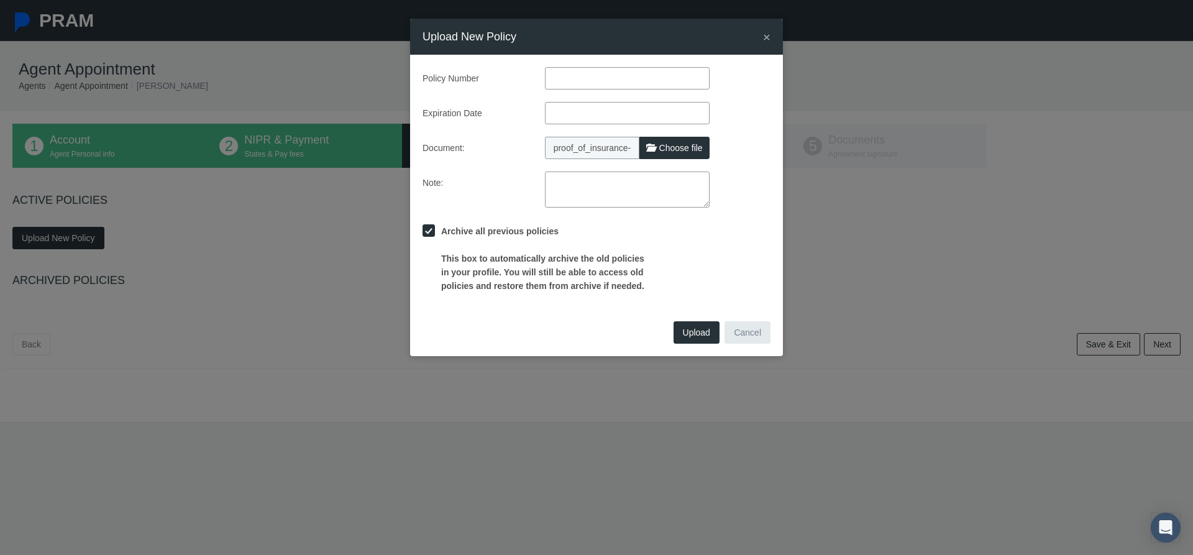
click at [572, 119] on input "text" at bounding box center [627, 113] width 165 height 22
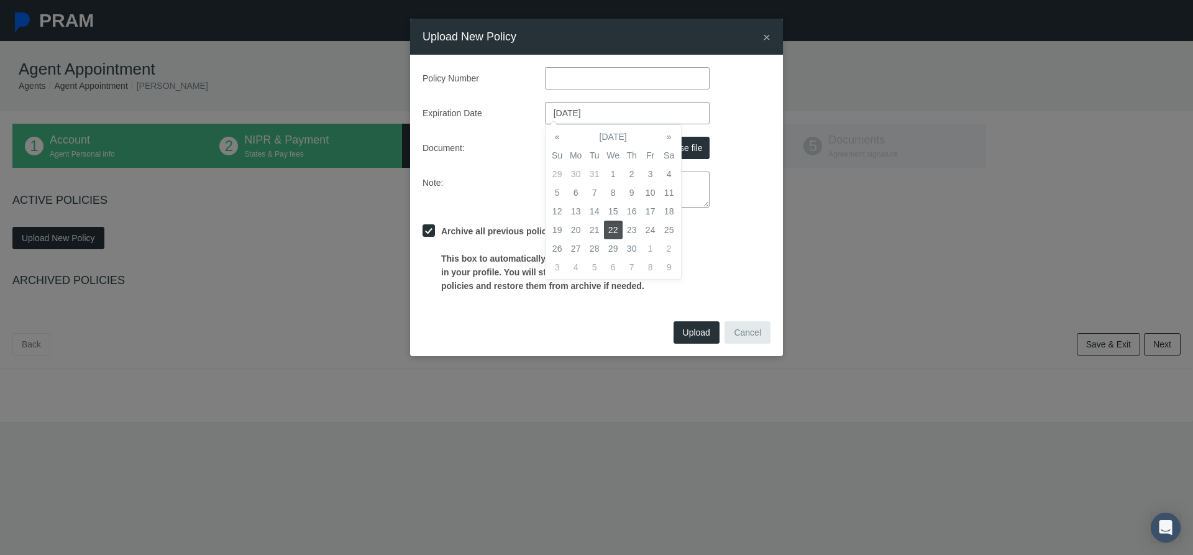
type input "[DATE]"
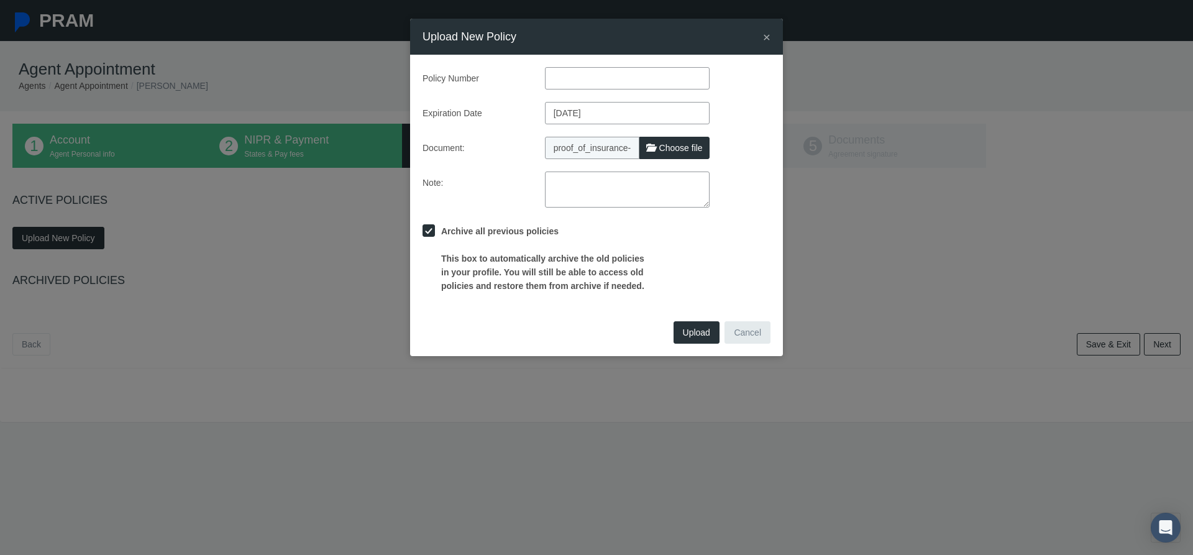
drag, startPoint x: 429, startPoint y: 158, endPoint x: 595, endPoint y: 145, distance: 166.4
click at [429, 159] on label "Document:" at bounding box center [474, 148] width 122 height 22
click at [614, 91] on div "Policy Number Expiration Date [DATE] Document: proof_of_insurance-2.pdf Choose …" at bounding box center [596, 180] width 348 height 226
click at [615, 68] on input "text" at bounding box center [627, 78] width 165 height 22
type input "12831"
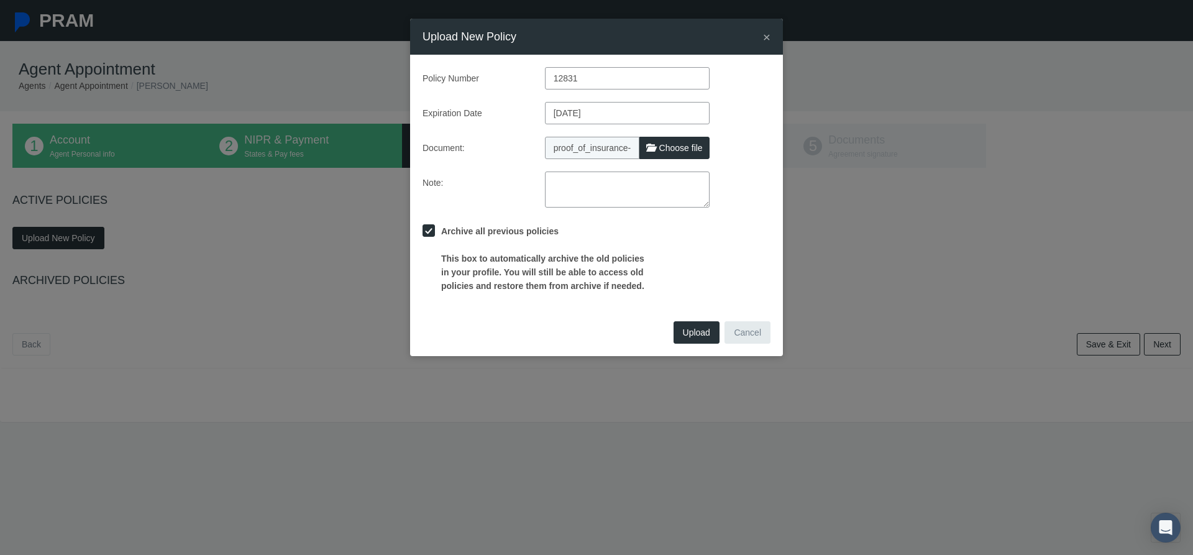
click at [704, 335] on span "Upload" at bounding box center [696, 332] width 27 height 10
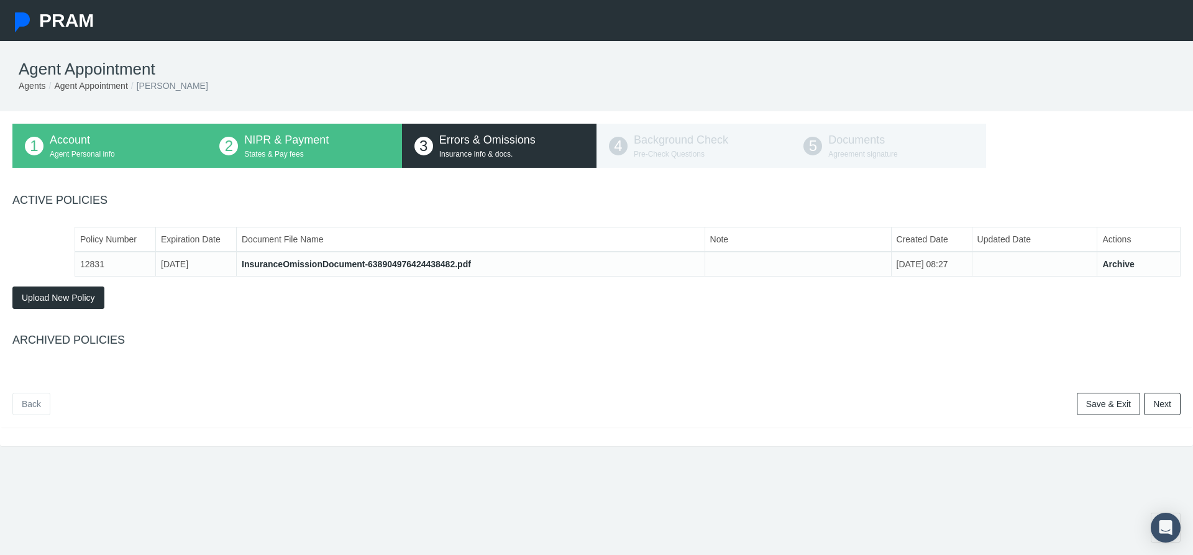
click at [1177, 415] on link "Next" at bounding box center [1162, 404] width 37 height 22
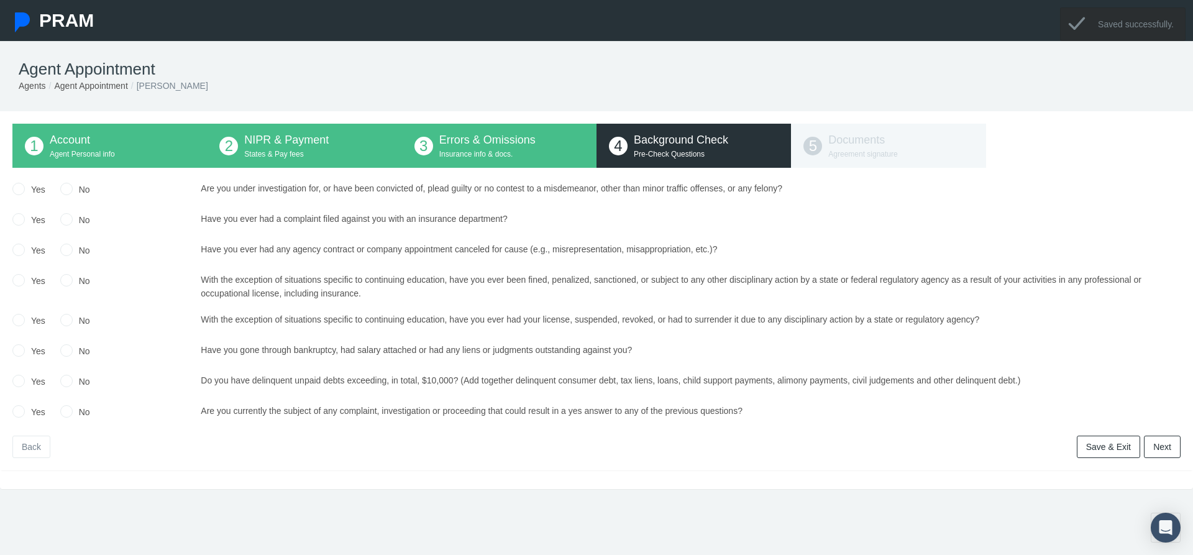
click at [70, 194] on input "No" at bounding box center [66, 187] width 12 height 12
radio input "true"
drag, startPoint x: 60, startPoint y: 235, endPoint x: 68, endPoint y: 239, distance: 8.3
click at [63, 230] on div "Yes No" at bounding box center [102, 221] width 198 height 18
click at [68, 230] on div "No" at bounding box center [75, 221] width 30 height 18
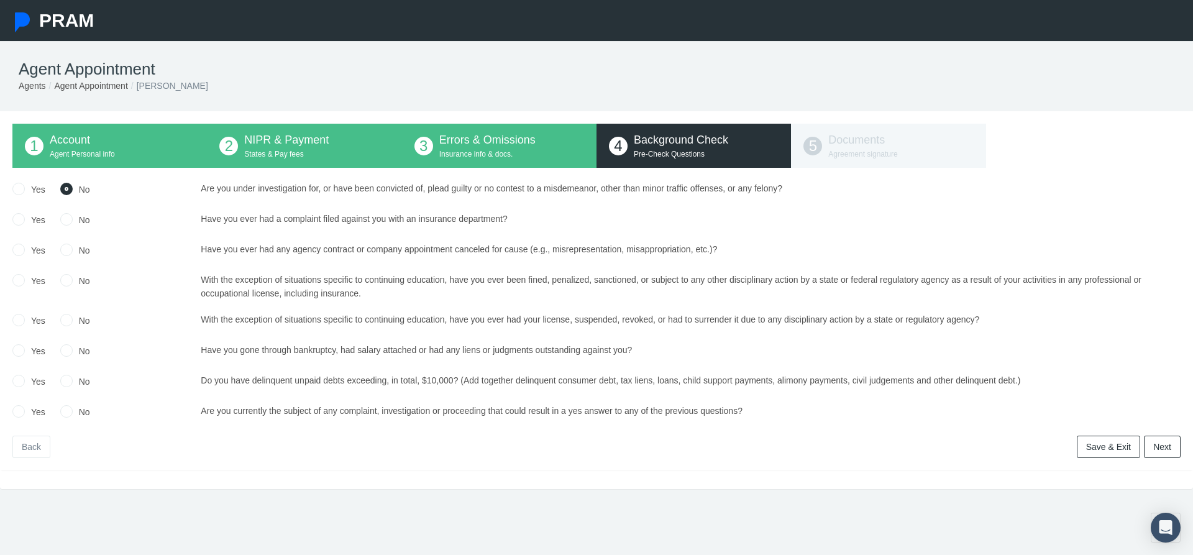
click at [67, 224] on input "No" at bounding box center [66, 218] width 12 height 12
radio input "true"
drag, startPoint x: 65, startPoint y: 259, endPoint x: 65, endPoint y: 280, distance: 21.1
click at [65, 255] on input "No" at bounding box center [66, 248] width 12 height 12
radio input "true"
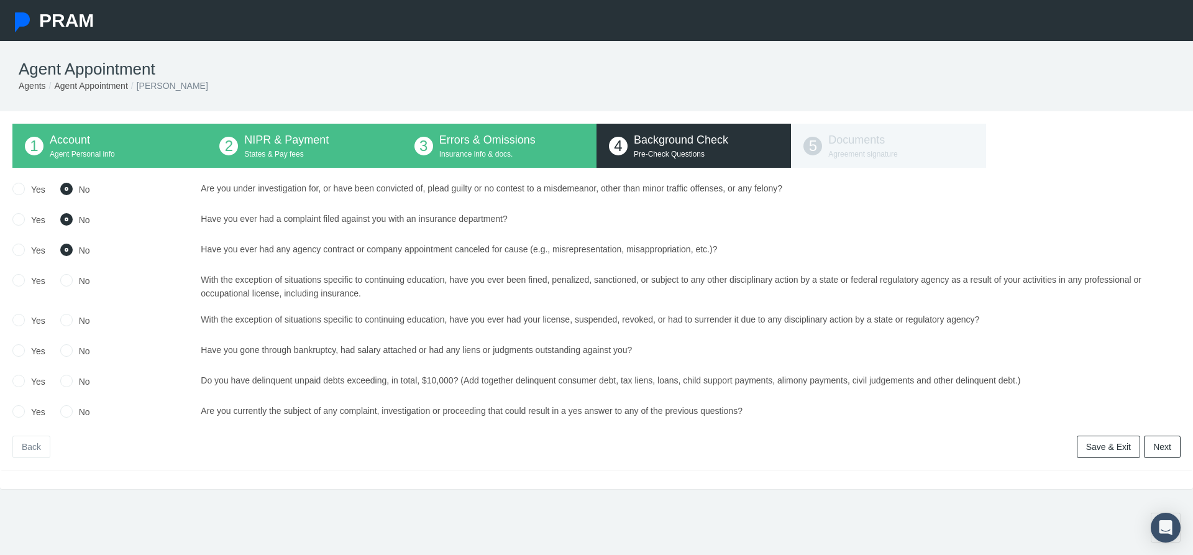
click at [67, 285] on input "No" at bounding box center [66, 279] width 12 height 12
radio input "true"
drag, startPoint x: 69, startPoint y: 329, endPoint x: 65, endPoint y: 361, distance: 32.5
click at [69, 325] on input "No" at bounding box center [66, 318] width 12 height 12
radio input "true"
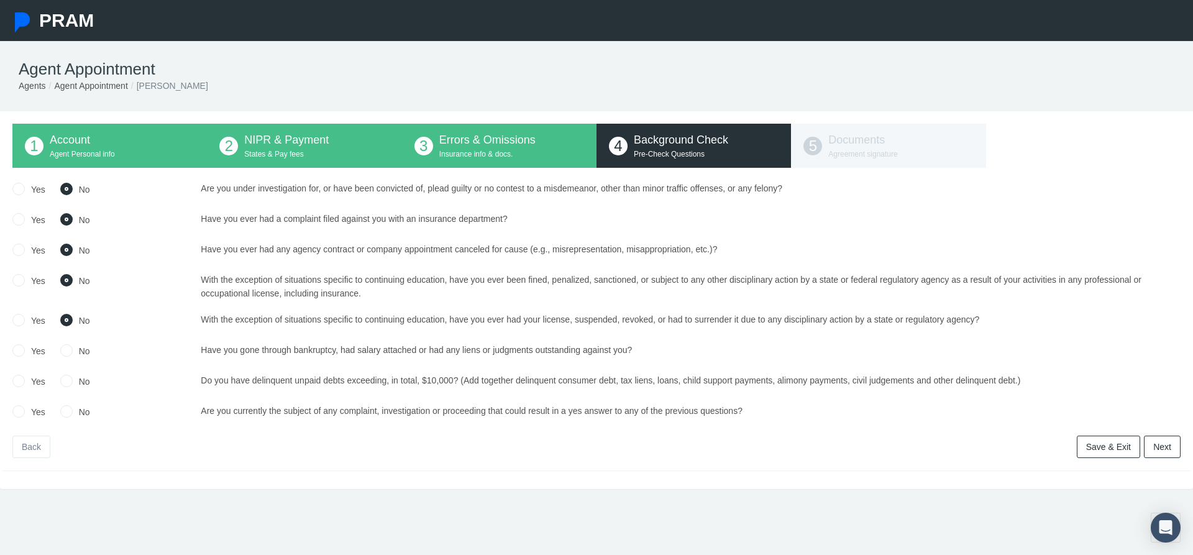
click at [65, 355] on input "No" at bounding box center [66, 349] width 12 height 12
radio input "true"
click at [70, 391] on div "No" at bounding box center [75, 382] width 30 height 18
drag, startPoint x: 65, startPoint y: 392, endPoint x: 65, endPoint y: 417, distance: 24.9
click at [65, 386] on input "No" at bounding box center [66, 379] width 12 height 12
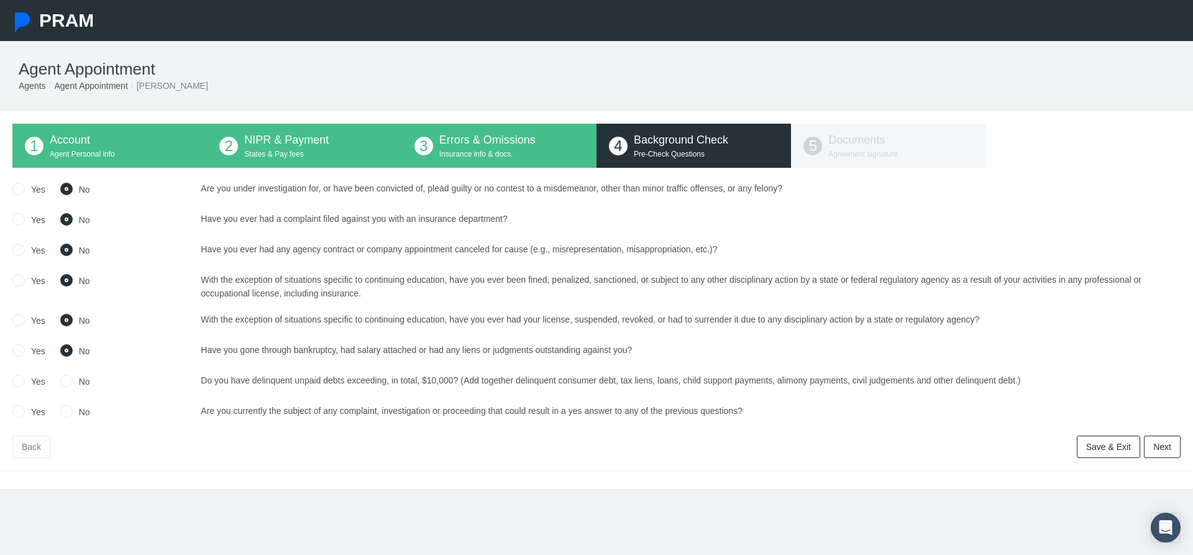
radio input "true"
click at [67, 416] on input "No" at bounding box center [66, 410] width 12 height 12
radio input "true"
click at [1169, 458] on link "Next" at bounding box center [1162, 446] width 37 height 22
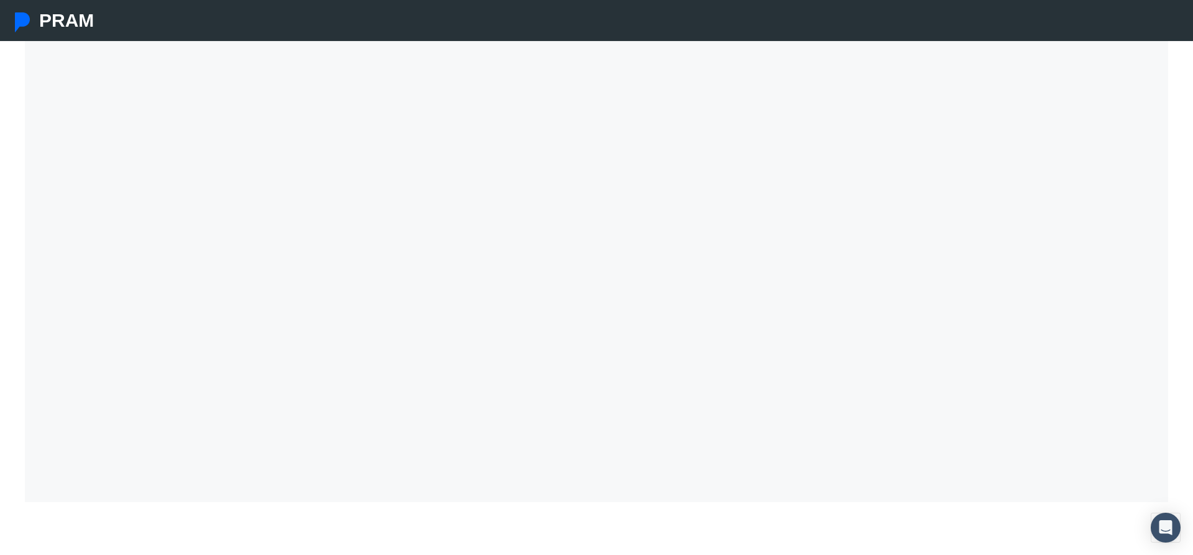
scroll to position [390, 0]
drag, startPoint x: 886, startPoint y: 504, endPoint x: 783, endPoint y: 554, distance: 114.2
click at [876, 509] on div "1 Account Agent Personal info 2 NIPR & Payment States & Pay fees 3 4 5 *" at bounding box center [596, 147] width 1193 height 743
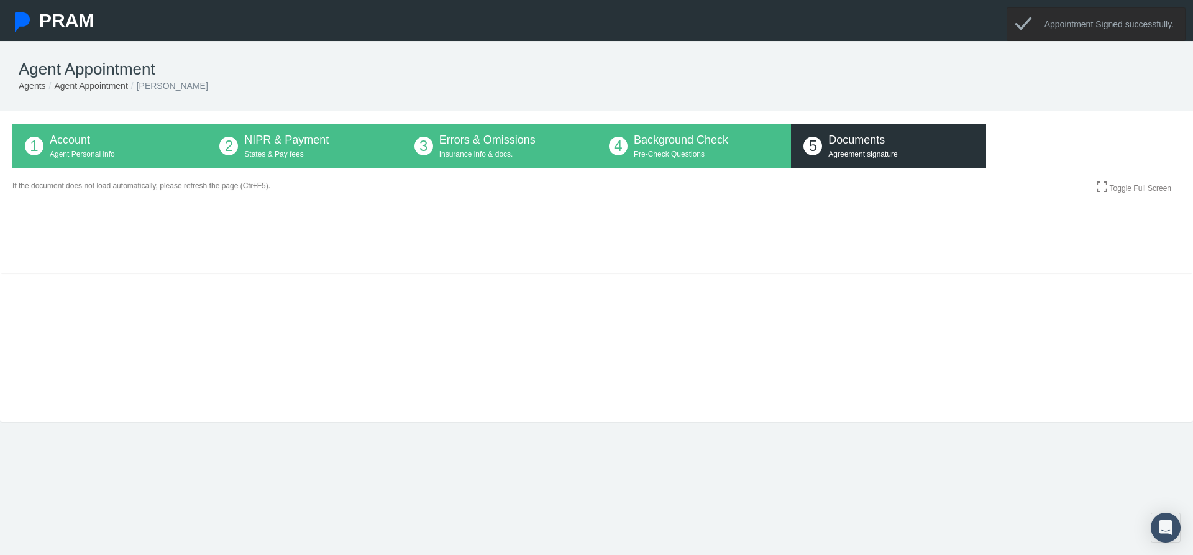
scroll to position [41, 0]
